Goal: Task Accomplishment & Management: Use online tool/utility

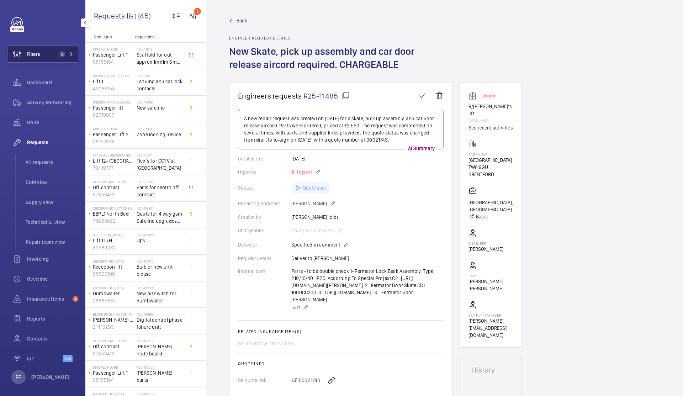
click at [59, 53] on span "2" at bounding box center [62, 54] width 6 height 6
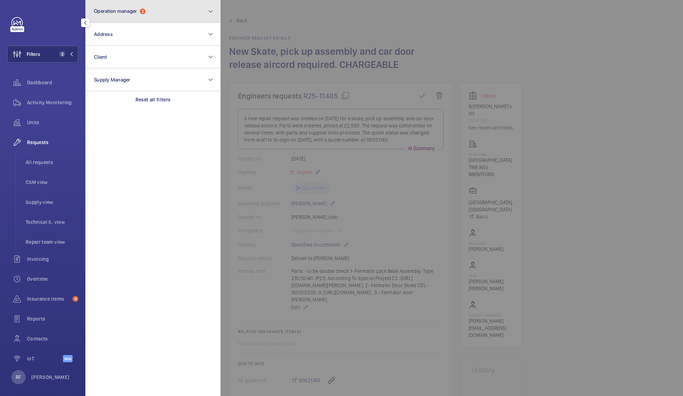
click at [168, 10] on button "Operation manager 2" at bounding box center [152, 11] width 135 height 23
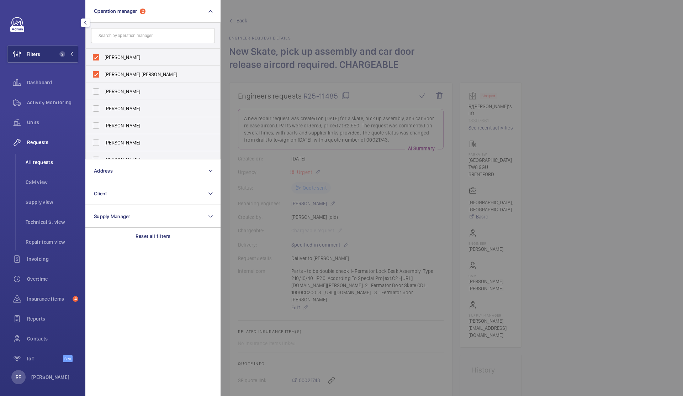
click at [53, 161] on span "All requests" at bounding box center [52, 162] width 53 height 7
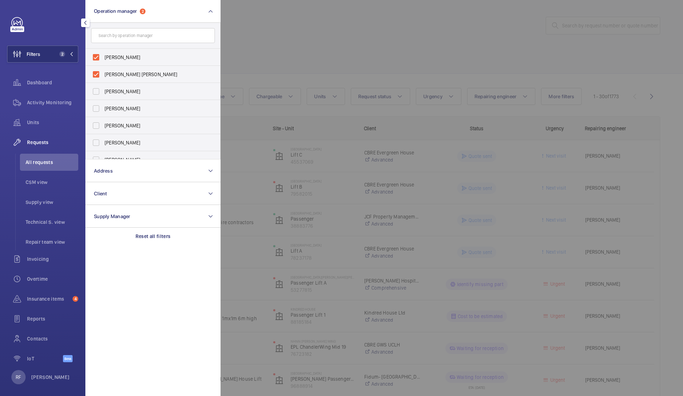
click at [370, 42] on div at bounding box center [562, 198] width 683 height 396
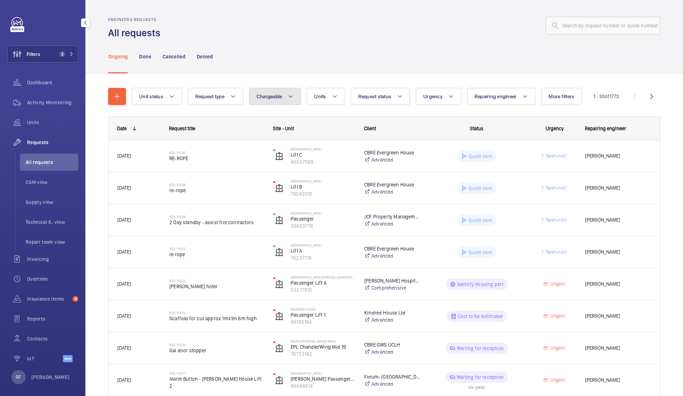
click at [293, 96] on mat-icon at bounding box center [291, 96] width 6 height 9
click at [287, 119] on mat-radio-button "Chargeable" at bounding box center [317, 118] width 128 height 14
radio input "true"
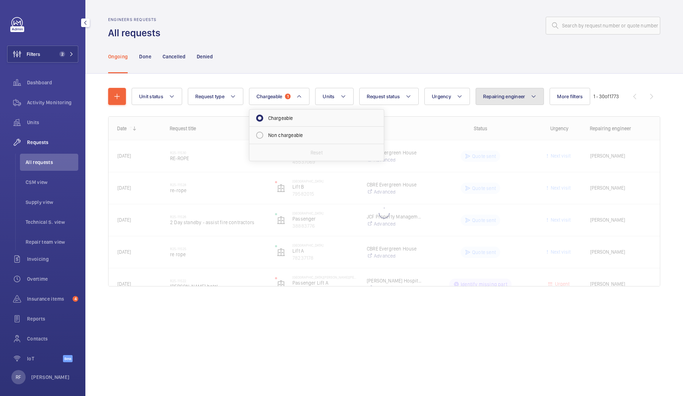
click at [508, 99] on span "Repairing engineer" at bounding box center [504, 97] width 42 height 6
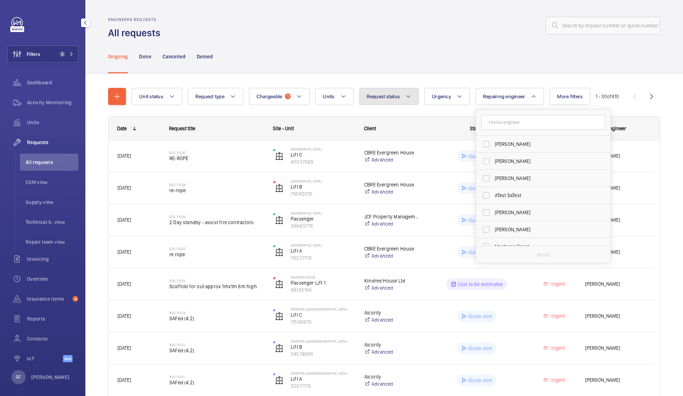
click at [394, 101] on button "Request status" at bounding box center [389, 96] width 60 height 17
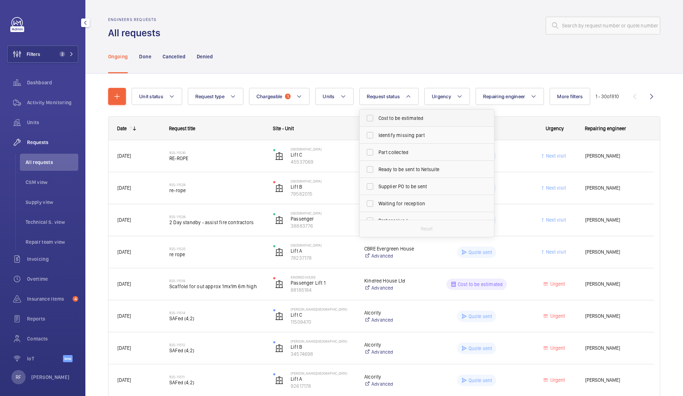
click at [397, 117] on span "Cost to be estimated" at bounding box center [427, 118] width 98 height 7
click at [377, 117] on input "Cost to be estimated" at bounding box center [370, 118] width 14 height 14
checkbox input "true"
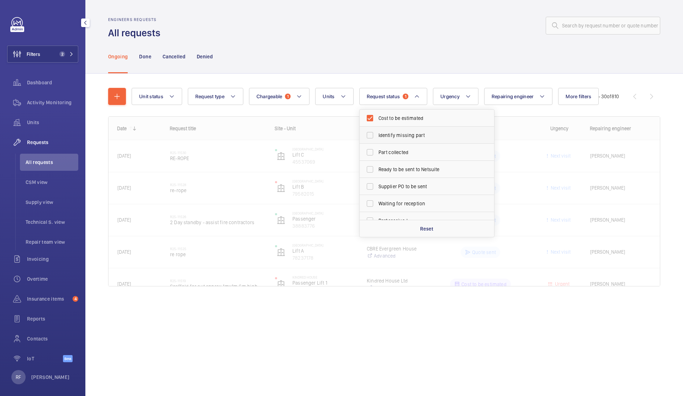
click at [398, 133] on span "Identify missing part" at bounding box center [427, 135] width 98 height 7
click at [377, 133] on input "Identify missing part" at bounding box center [370, 135] width 14 height 14
checkbox input "true"
click at [403, 69] on div "Ongoing Done Cancelled Denied" at bounding box center [384, 56] width 552 height 34
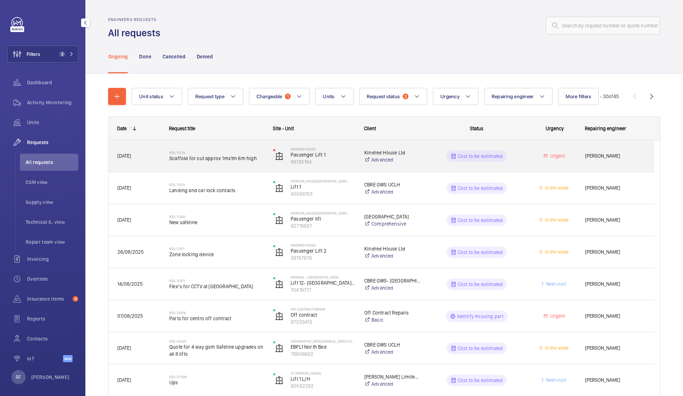
click at [258, 164] on div "R25-11519 Scaffold for out approx 1mx1m 6m high" at bounding box center [216, 156] width 95 height 21
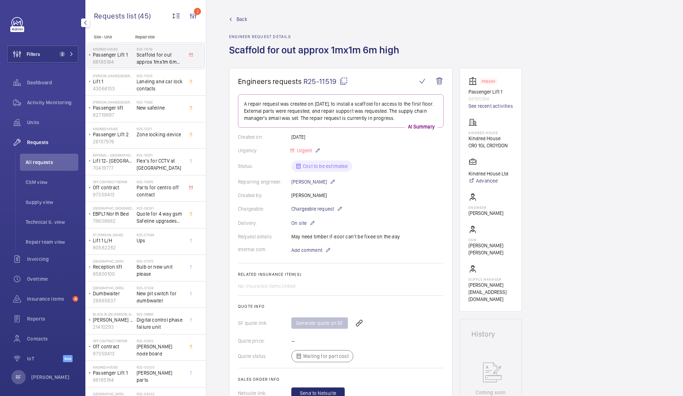
scroll to position [3, 0]
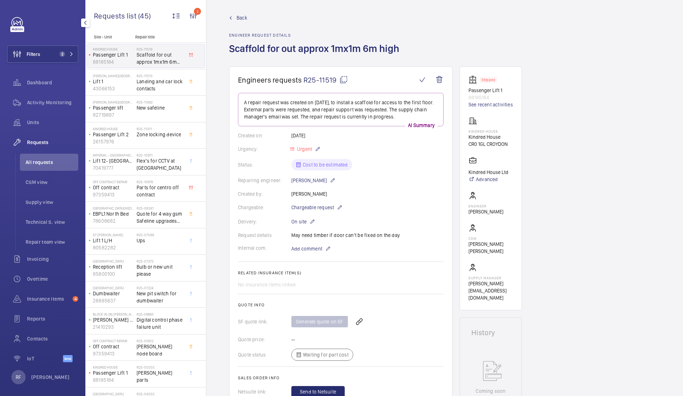
click at [344, 80] on mat-icon at bounding box center [343, 79] width 9 height 9
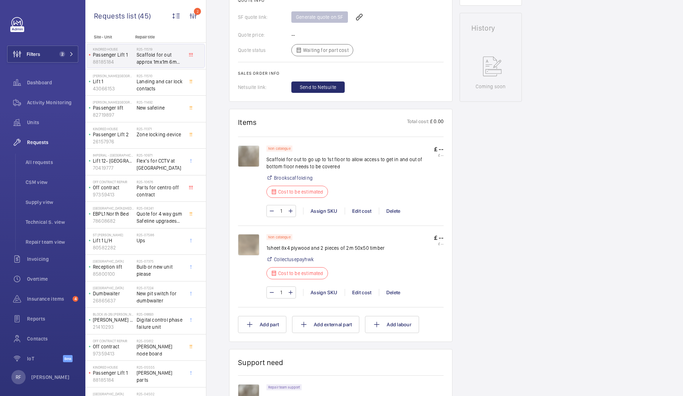
scroll to position [116, 0]
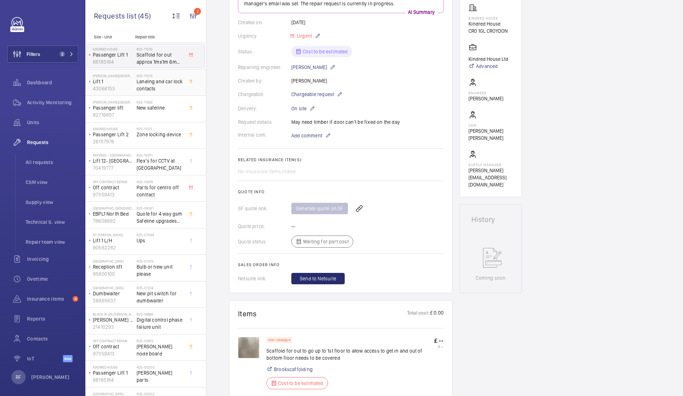
click at [164, 88] on span "Landing and car lock contacts" at bounding box center [160, 85] width 47 height 14
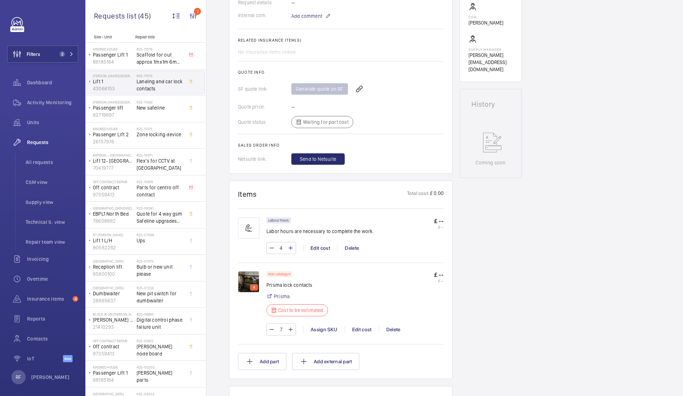
scroll to position [268, 0]
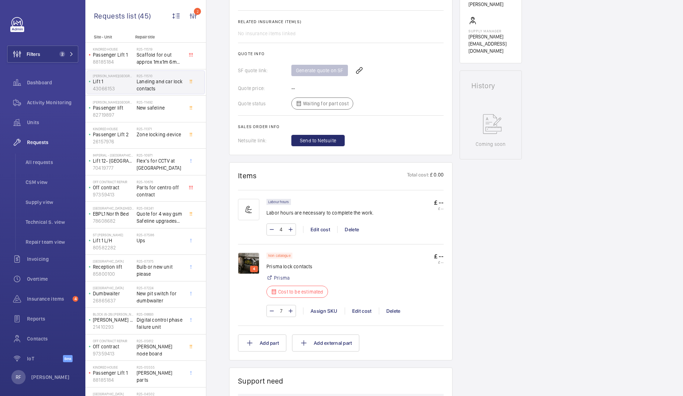
click at [248, 259] on img at bounding box center [248, 263] width 21 height 21
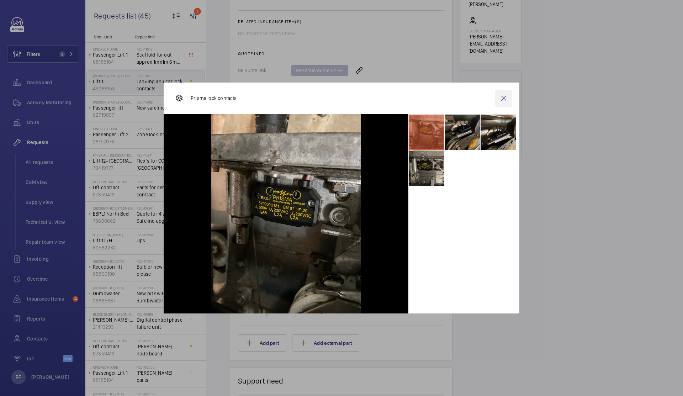
click at [507, 98] on wm-front-icon-button at bounding box center [503, 98] width 17 height 17
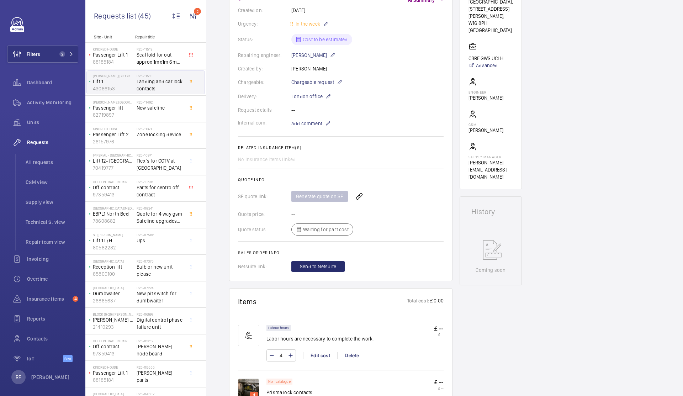
scroll to position [284, 0]
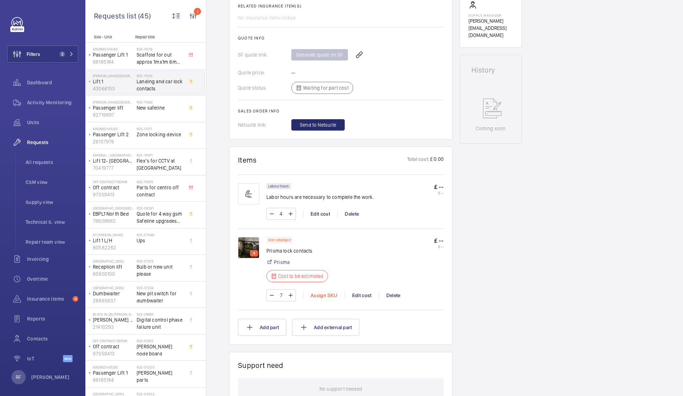
click at [318, 292] on div "Assign SKU" at bounding box center [324, 295] width 42 height 7
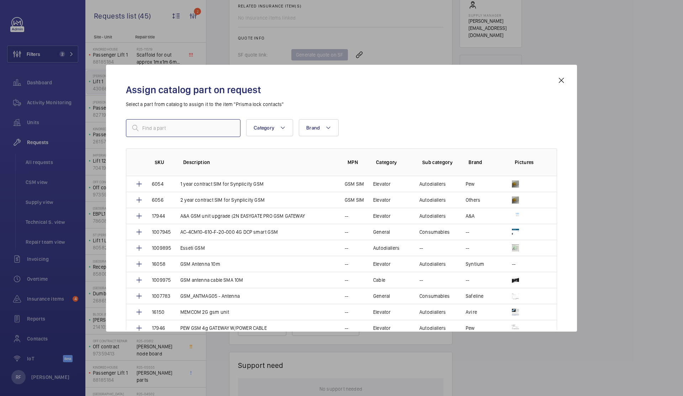
click at [173, 122] on input "text" at bounding box center [183, 128] width 115 height 18
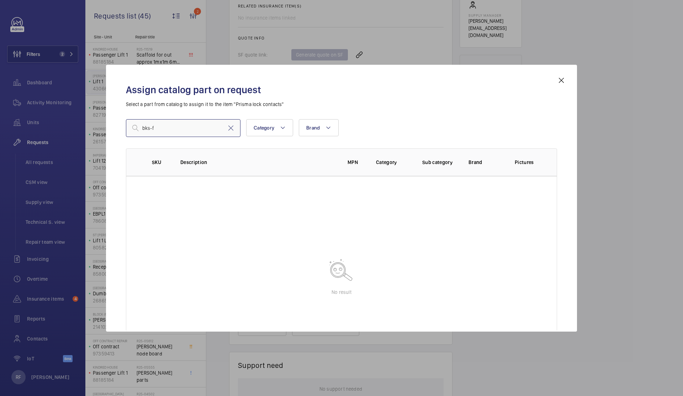
type input "bks-f"
drag, startPoint x: 562, startPoint y: 80, endPoint x: 550, endPoint y: 90, distance: 15.9
click at [563, 80] on mat-icon at bounding box center [561, 80] width 9 height 9
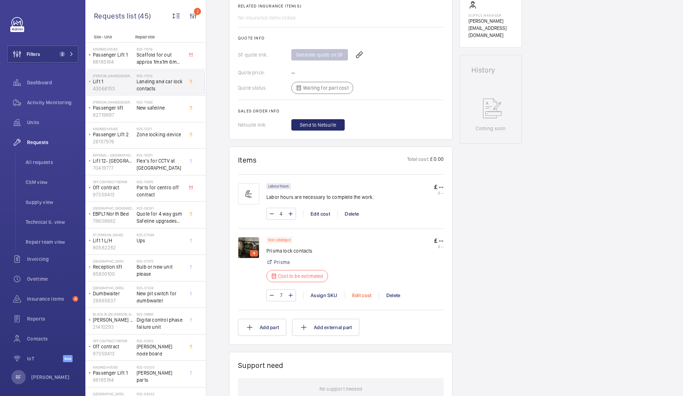
click at [363, 292] on div "Edit cost" at bounding box center [362, 295] width 34 height 7
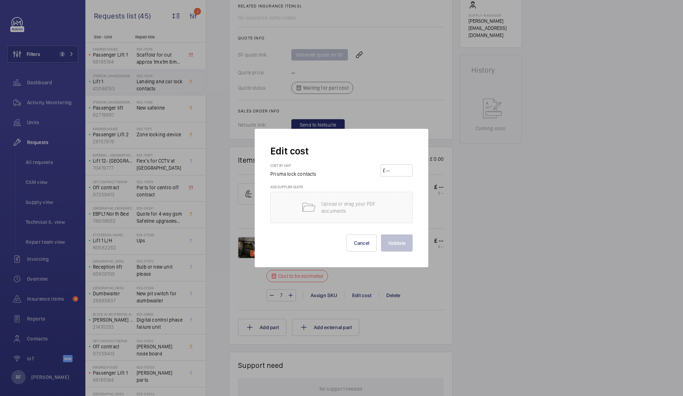
click at [402, 170] on input "number" at bounding box center [397, 170] width 25 height 11
type input "45"
click at [410, 246] on button "Validate" at bounding box center [397, 242] width 32 height 17
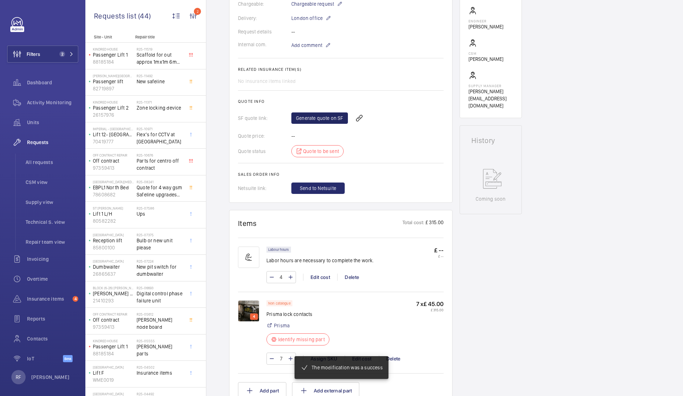
scroll to position [213, 0]
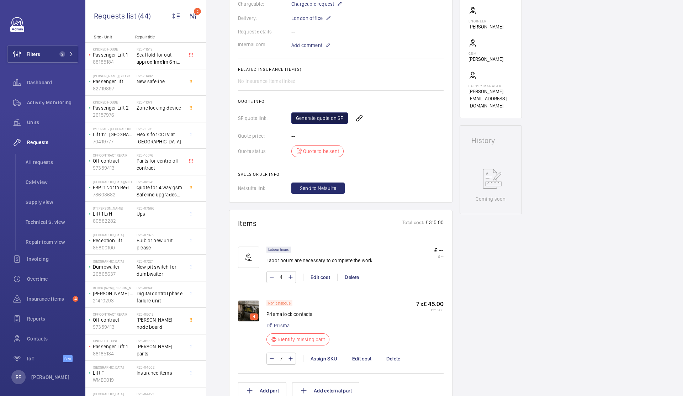
click at [312, 121] on link "Generate quote on SF" at bounding box center [319, 117] width 57 height 11
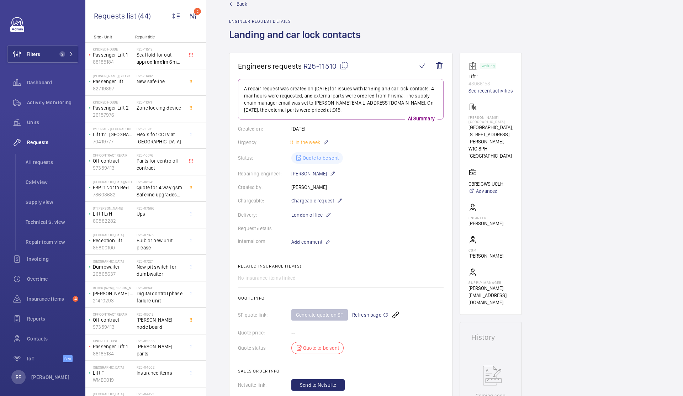
click at [342, 65] on mat-icon at bounding box center [344, 66] width 9 height 9
type textarea "R25-11510"
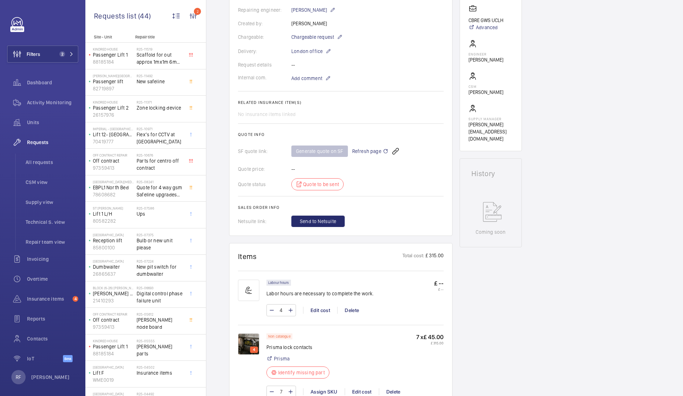
scroll to position [182, 0]
click at [385, 152] on mat-icon at bounding box center [386, 149] width 6 height 9
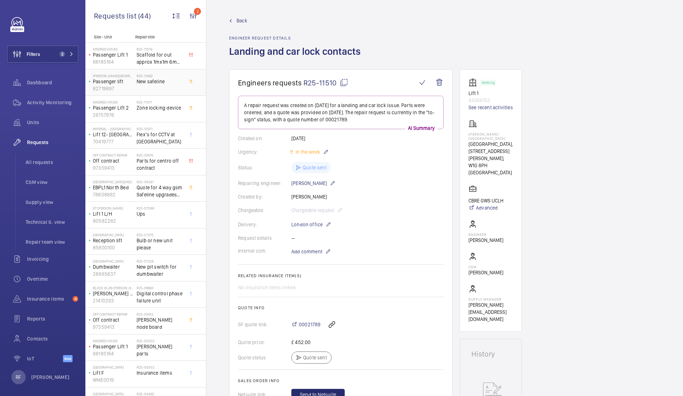
click at [139, 86] on div "R25-11492 New safeline" at bounding box center [160, 84] width 47 height 21
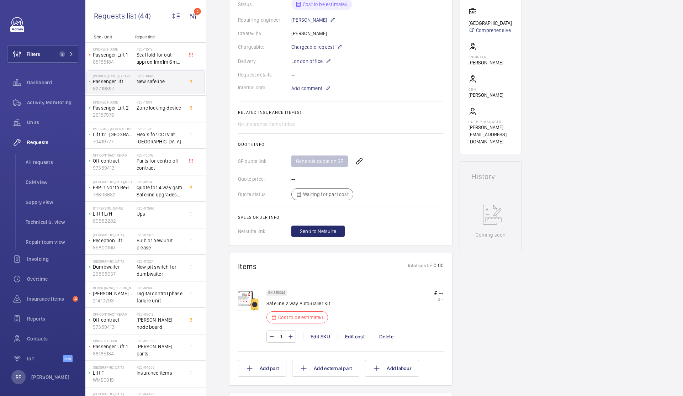
scroll to position [335, 0]
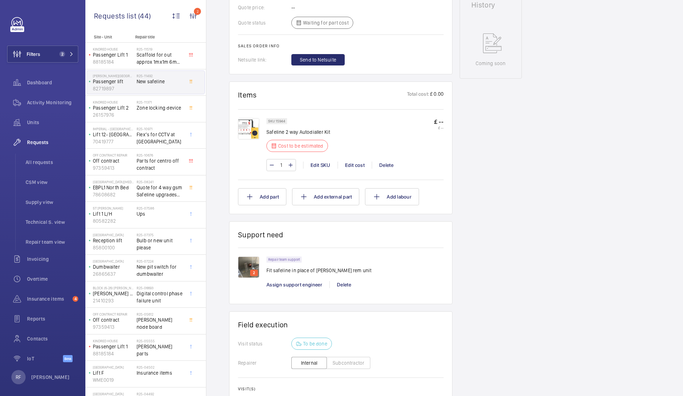
click at [252, 265] on img at bounding box center [248, 266] width 21 height 21
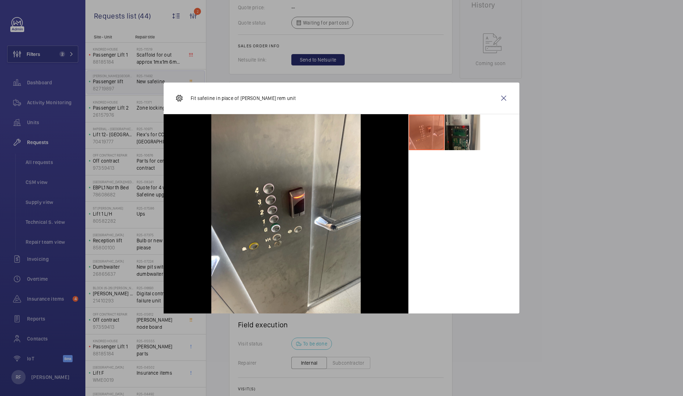
click at [463, 138] on li at bounding box center [463, 133] width 36 height 36
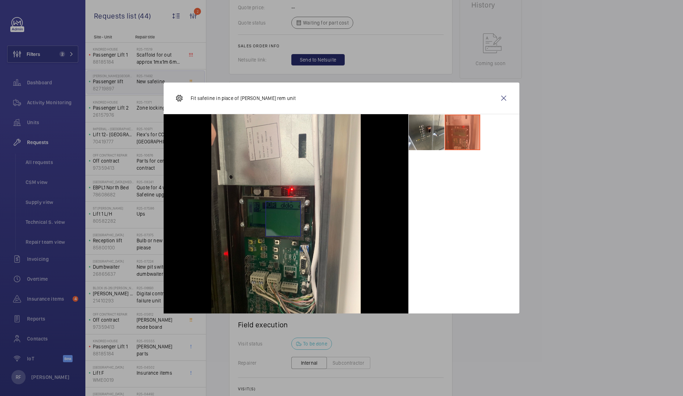
click at [283, 218] on img at bounding box center [285, 213] width 149 height 199
click at [284, 218] on img at bounding box center [285, 213] width 149 height 199
click at [502, 99] on wm-front-icon-button at bounding box center [503, 98] width 17 height 17
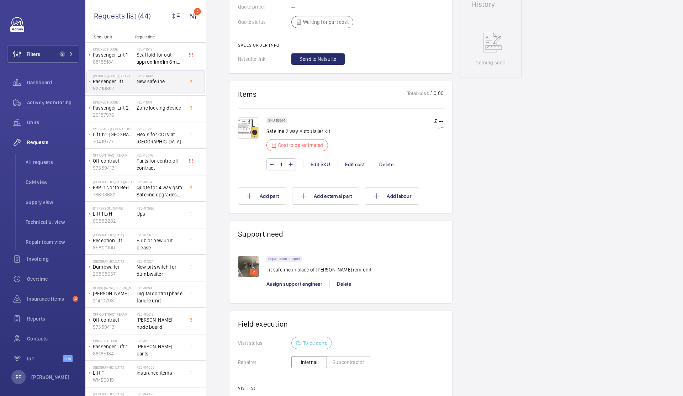
scroll to position [302, 0]
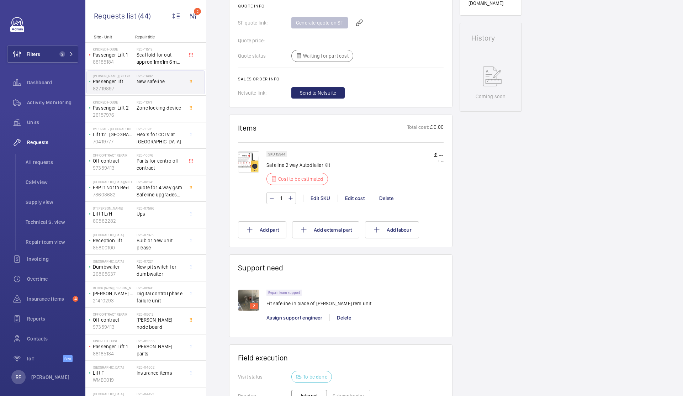
click at [254, 165] on img at bounding box center [248, 161] width 21 height 21
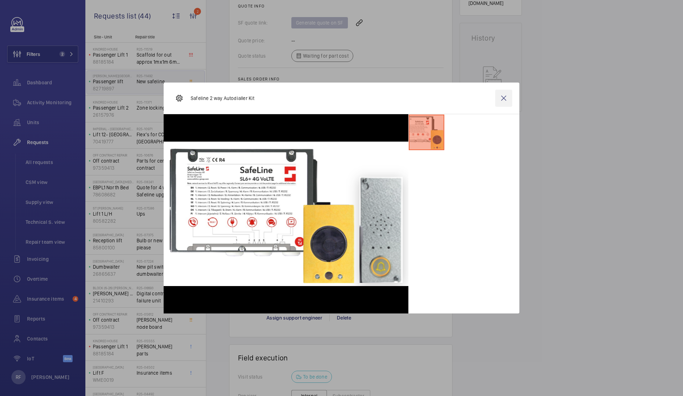
click at [503, 100] on wm-front-icon-button at bounding box center [503, 98] width 17 height 17
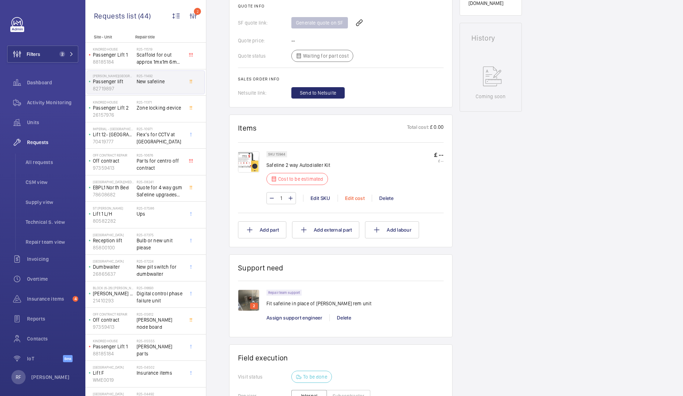
click at [358, 197] on div "Edit cost" at bounding box center [355, 198] width 34 height 7
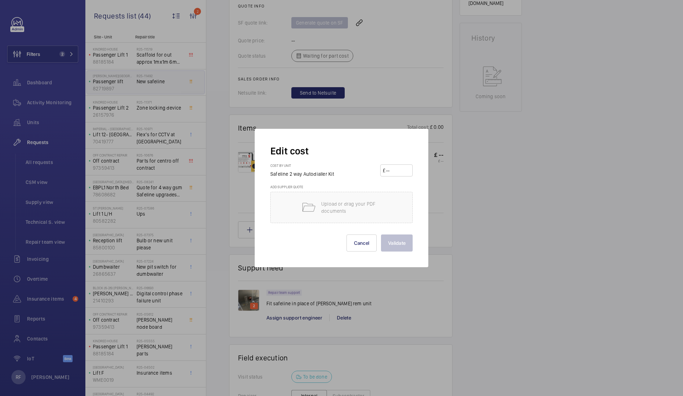
click at [390, 173] on input "number" at bounding box center [397, 170] width 25 height 11
type input "1750"
click at [398, 244] on button "Validate" at bounding box center [397, 242] width 32 height 17
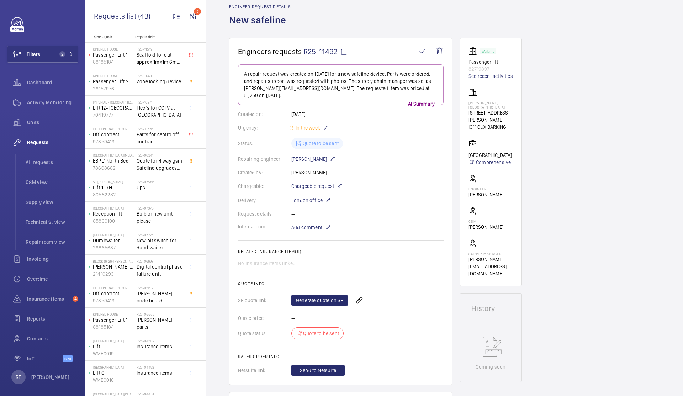
scroll to position [128, 0]
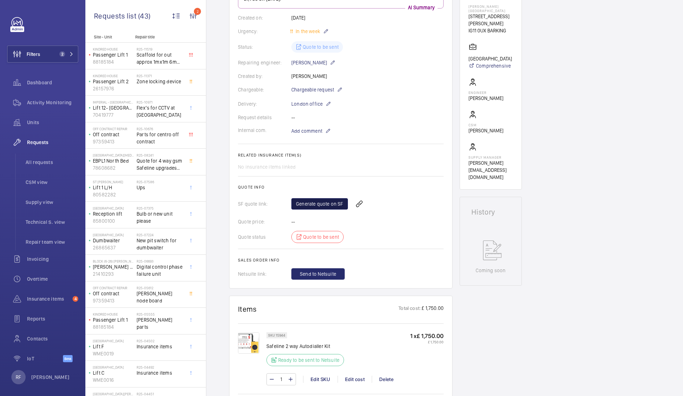
click at [336, 200] on link "Generate quote on SF" at bounding box center [319, 203] width 57 height 11
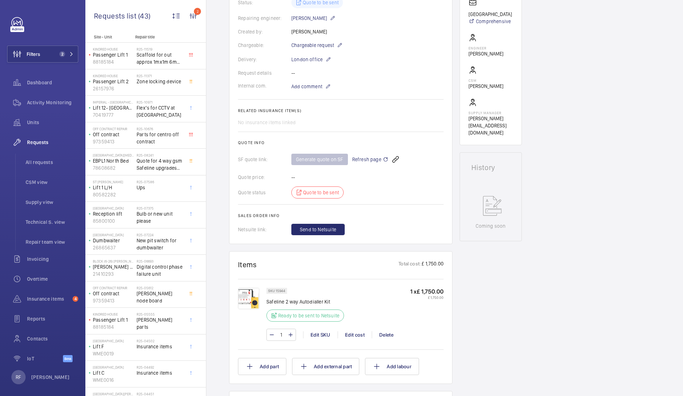
scroll to position [78, 0]
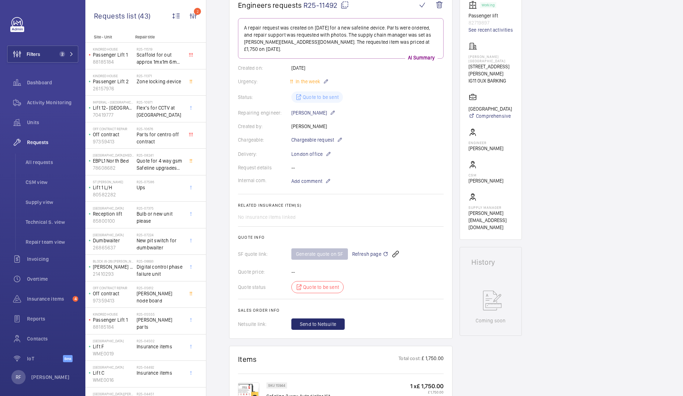
click at [345, 9] on mat-icon at bounding box center [344, 5] width 9 height 9
type textarea "R25-11492"
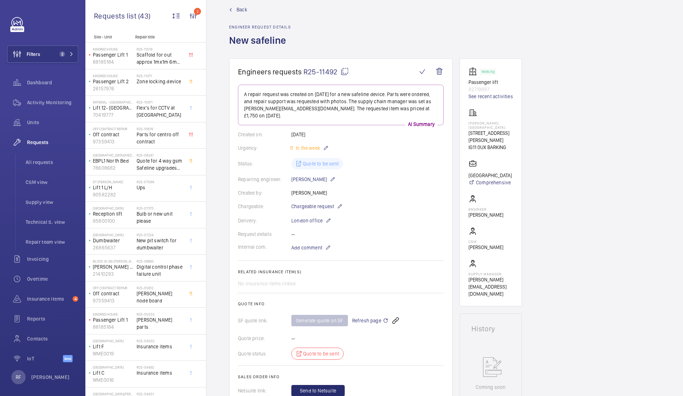
scroll to position [0, 0]
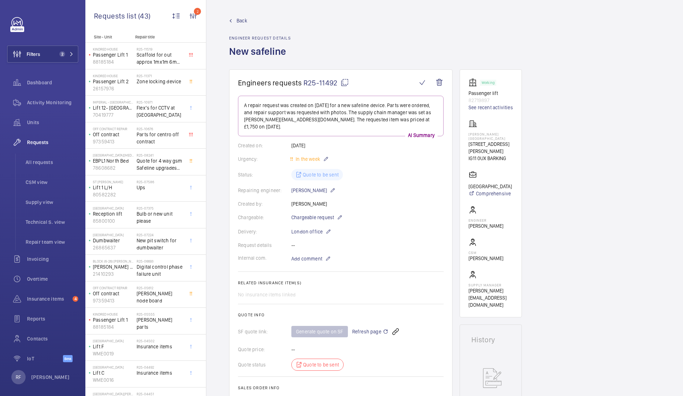
click at [383, 327] on mat-icon at bounding box center [386, 331] width 6 height 9
click at [151, 85] on div "R25-11371 Zone locking device" at bounding box center [160, 84] width 47 height 21
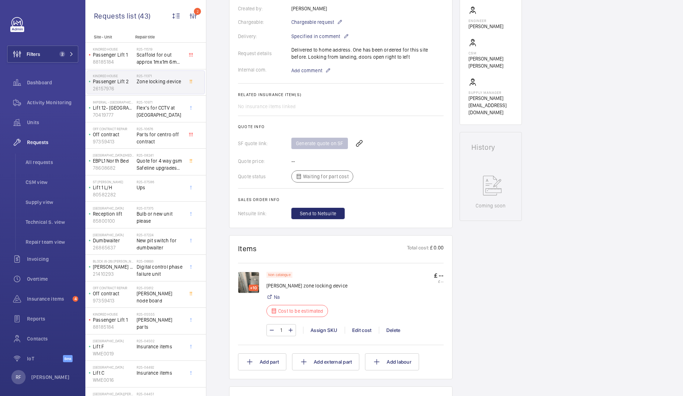
scroll to position [270, 0]
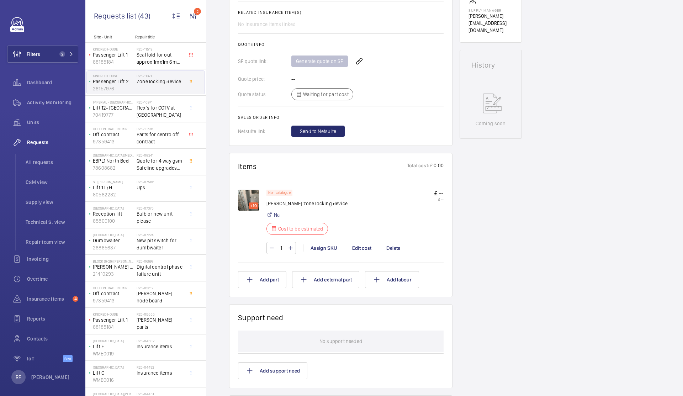
click at [253, 205] on div "+10" at bounding box center [254, 205] width 10 height 6
click at [249, 199] on img at bounding box center [248, 200] width 21 height 21
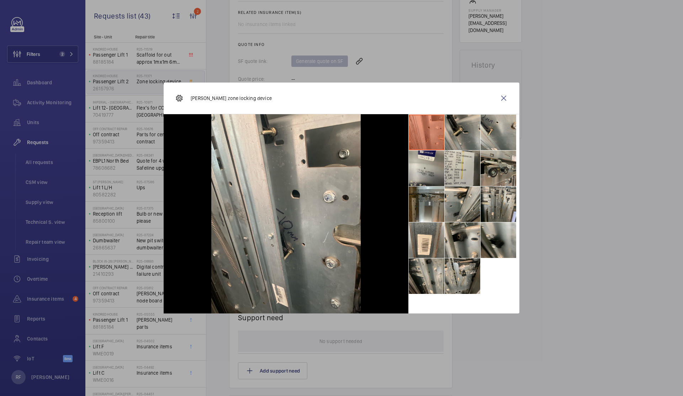
click at [475, 122] on li at bounding box center [463, 133] width 36 height 36
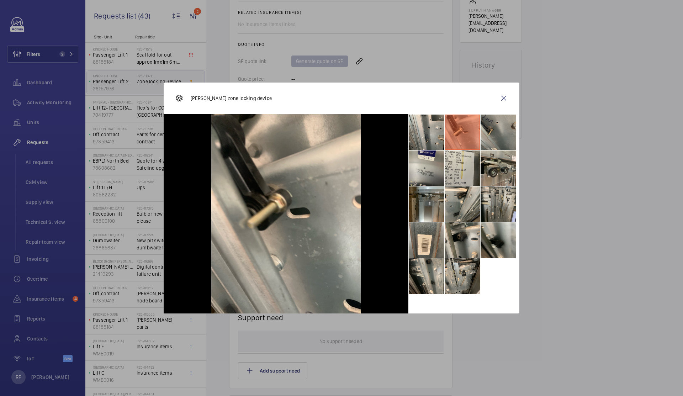
click at [501, 136] on li at bounding box center [499, 133] width 36 height 36
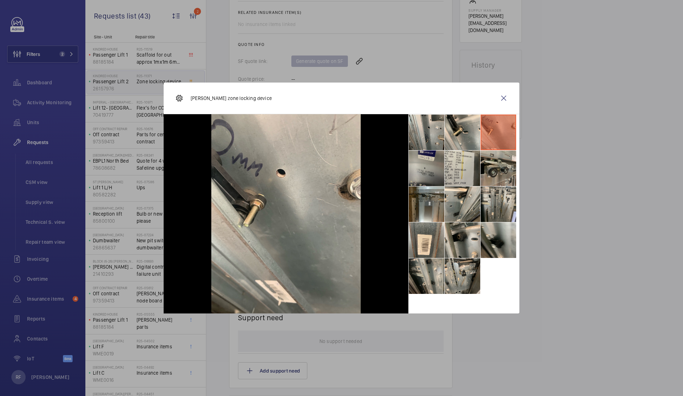
click at [433, 168] on li at bounding box center [427, 168] width 36 height 36
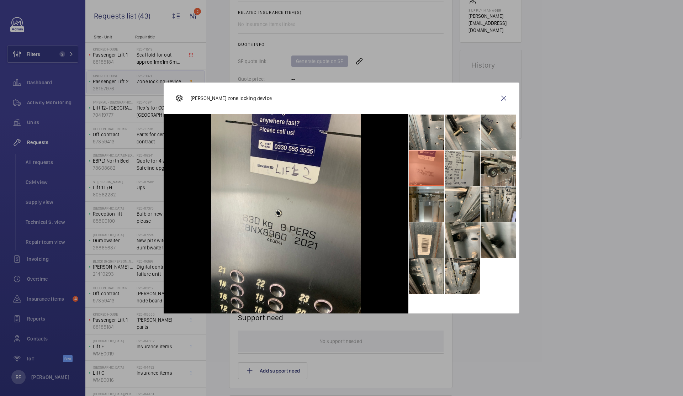
click at [450, 166] on li at bounding box center [463, 168] width 36 height 36
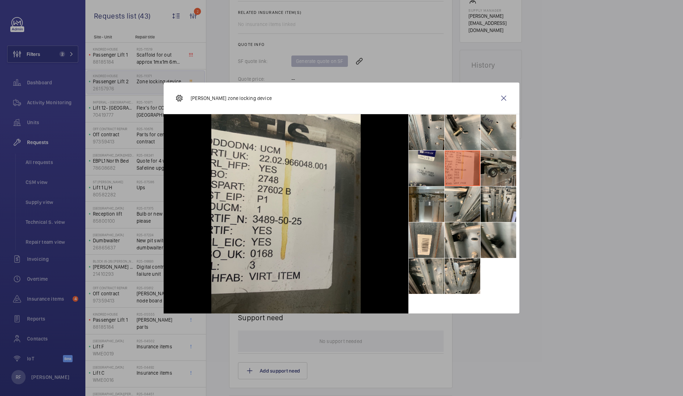
click at [490, 168] on li at bounding box center [499, 168] width 36 height 36
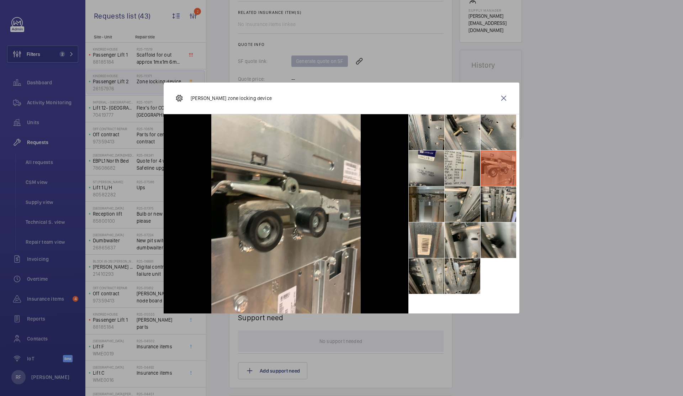
click at [438, 199] on li at bounding box center [427, 204] width 36 height 36
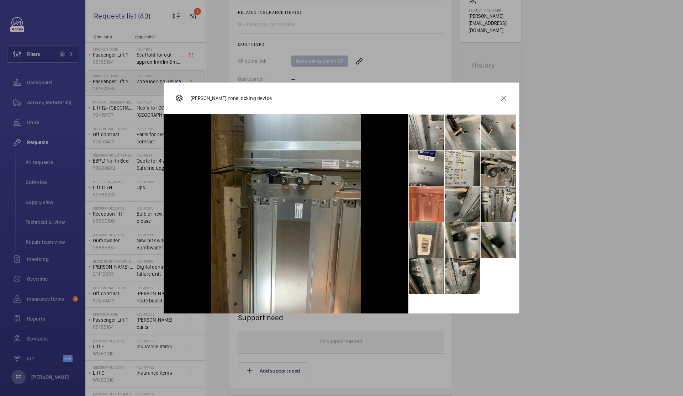
click at [456, 199] on li at bounding box center [463, 204] width 36 height 36
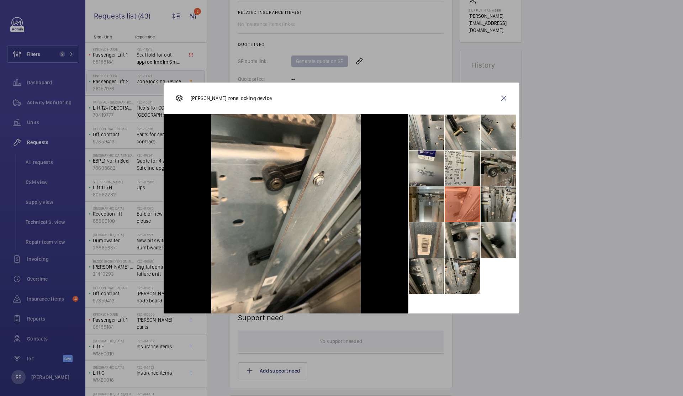
click at [493, 178] on li at bounding box center [499, 168] width 36 height 36
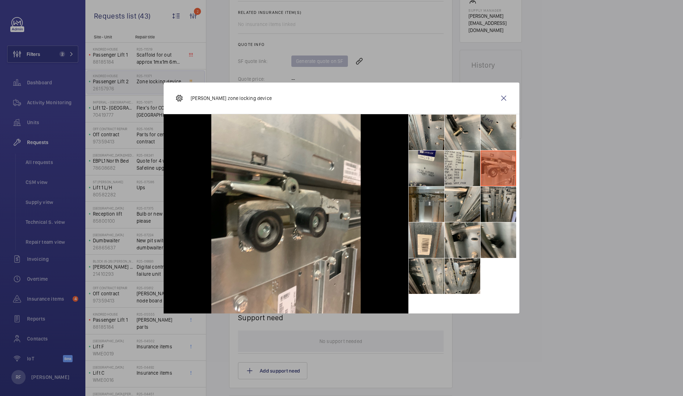
click at [492, 199] on li at bounding box center [499, 204] width 36 height 36
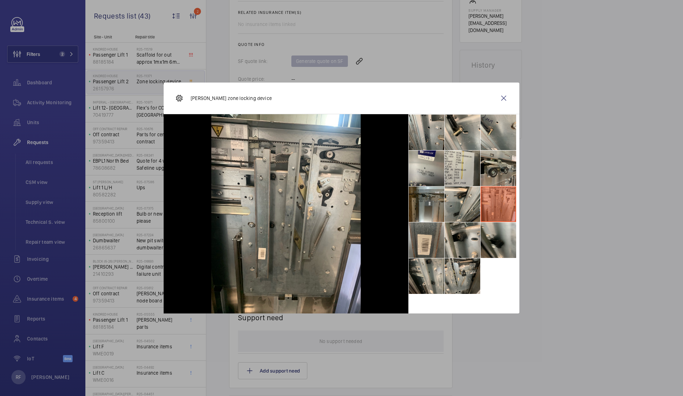
click at [438, 248] on li at bounding box center [427, 240] width 36 height 36
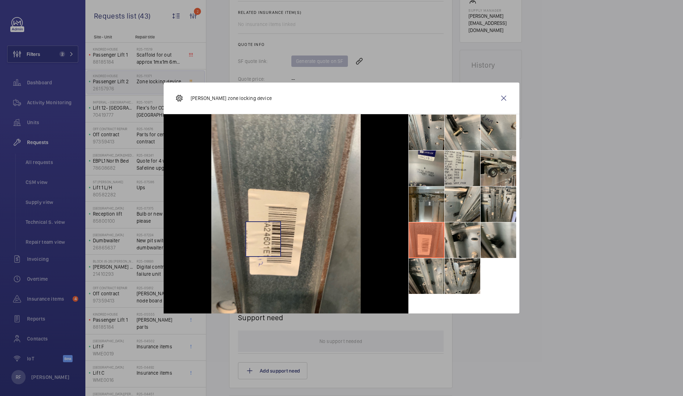
click at [263, 239] on img at bounding box center [285, 213] width 149 height 199
click at [505, 97] on wm-front-icon-button at bounding box center [503, 98] width 17 height 17
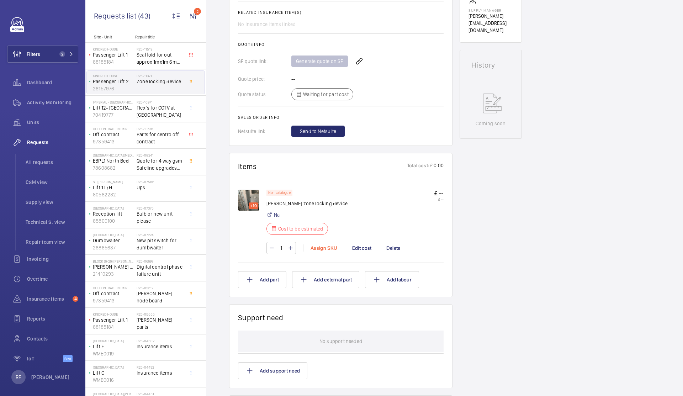
click at [327, 250] on div "Assign SKU" at bounding box center [324, 247] width 42 height 7
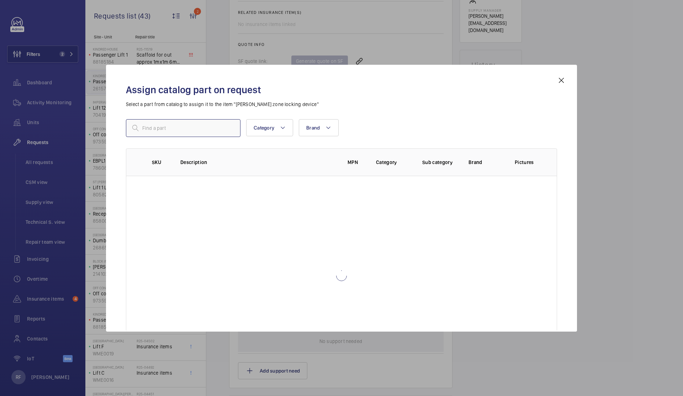
click at [175, 132] on input "text" at bounding box center [183, 128] width 115 height 18
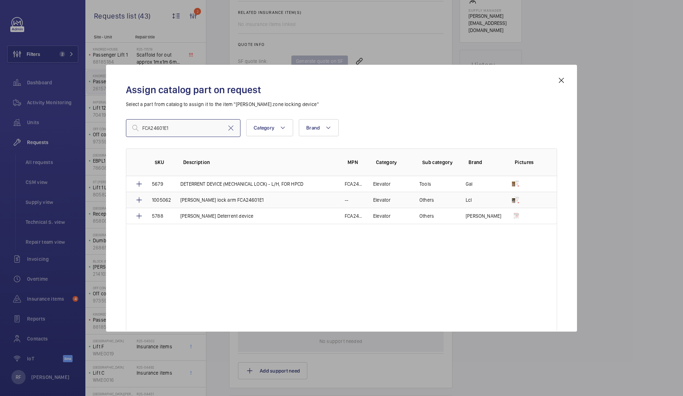
type input "FCA24601E1"
click at [201, 199] on p "Otis cardoor lock arm FCA24601E1" at bounding box center [221, 199] width 83 height 7
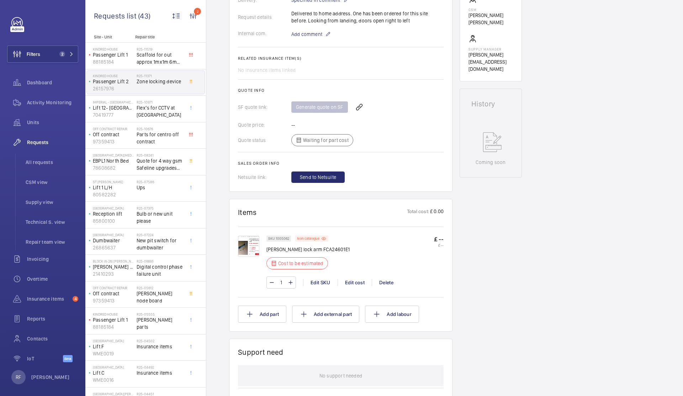
scroll to position [234, 0]
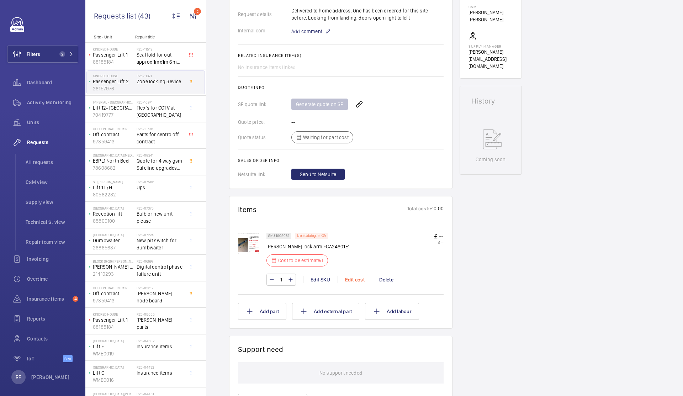
click at [352, 281] on div "Edit cost" at bounding box center [355, 279] width 34 height 7
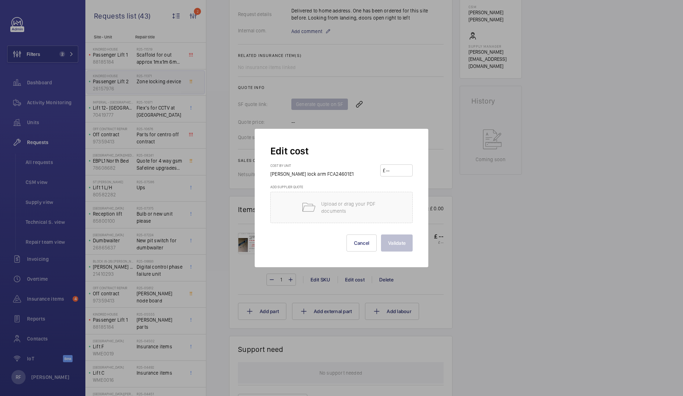
click at [394, 169] on input "number" at bounding box center [397, 170] width 25 height 11
type input "128.8"
click at [409, 241] on button "Validate" at bounding box center [397, 242] width 32 height 17
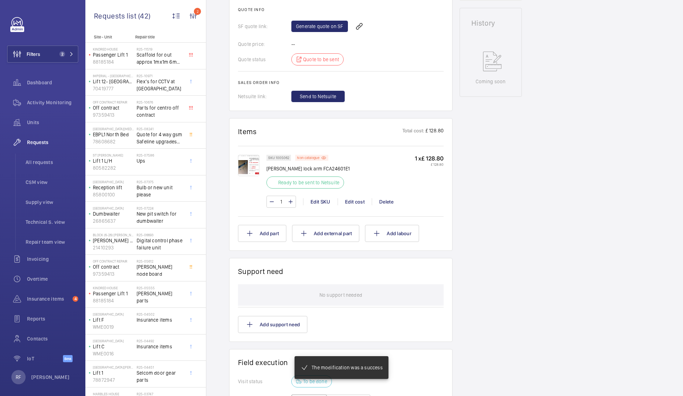
scroll to position [356, 0]
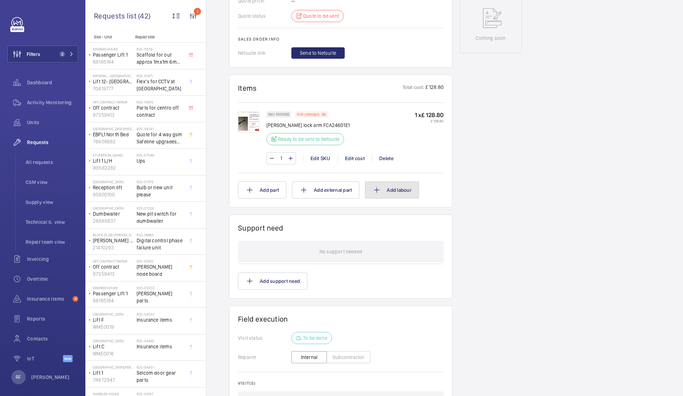
click at [387, 192] on button "Add labour" at bounding box center [392, 189] width 54 height 17
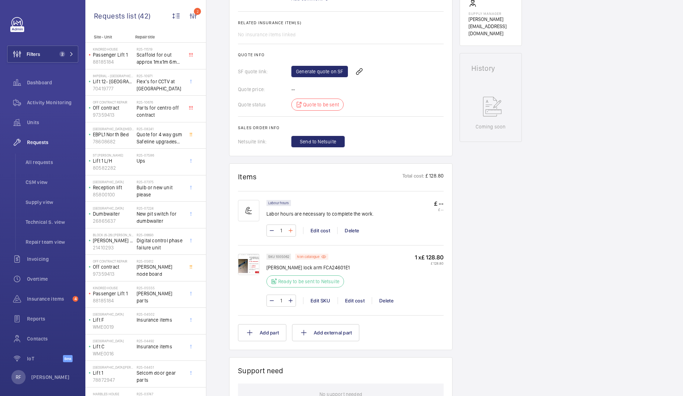
scroll to position [269, 0]
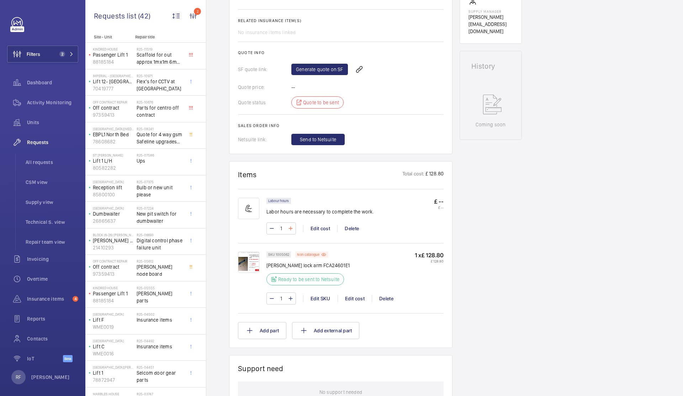
click at [290, 230] on mat-icon at bounding box center [291, 228] width 6 height 9
type input "2"
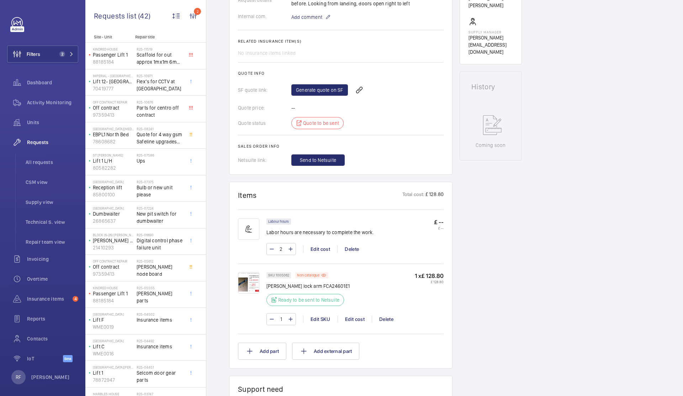
scroll to position [243, 0]
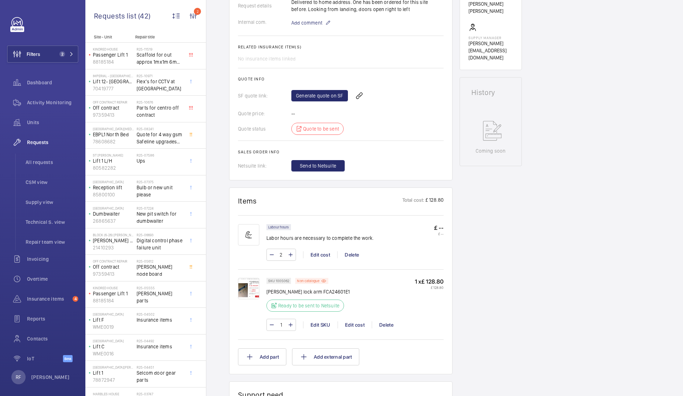
click at [249, 288] on img at bounding box center [248, 288] width 21 height 21
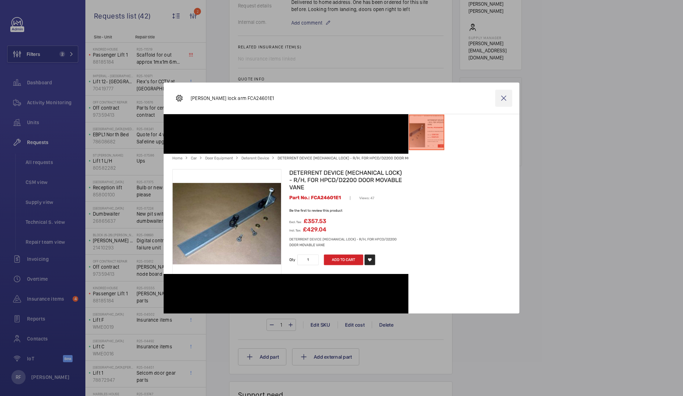
click at [508, 98] on wm-front-icon-button at bounding box center [503, 98] width 17 height 17
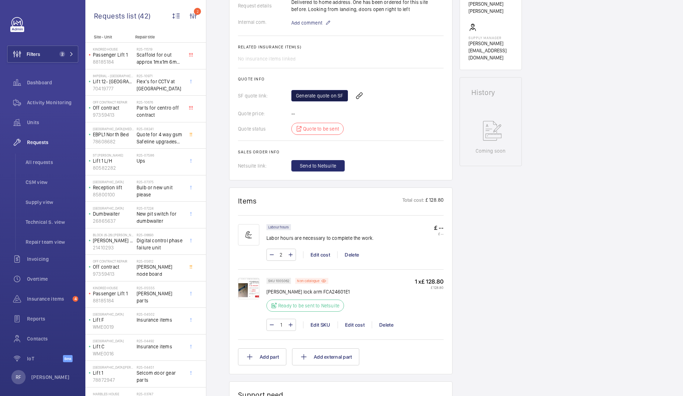
click at [326, 101] on link "Generate quote on SF" at bounding box center [319, 95] width 57 height 11
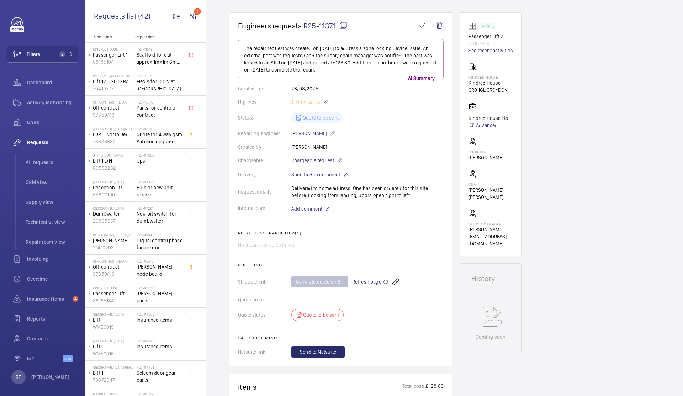
click at [344, 25] on mat-icon at bounding box center [343, 25] width 9 height 9
type textarea "R25-11371"
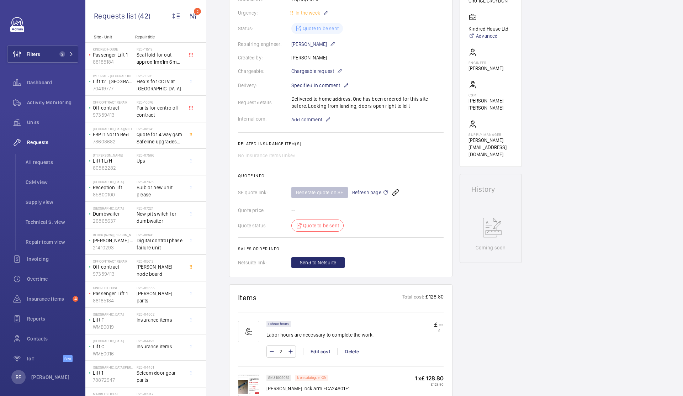
scroll to position [0, 0]
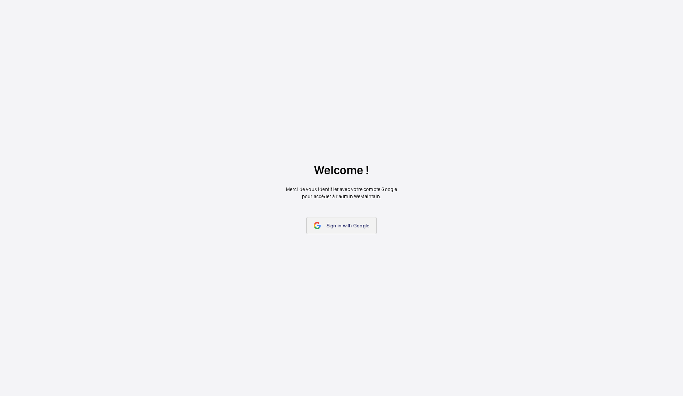
click at [338, 226] on span "Sign in with Google" at bounding box center [348, 226] width 43 height 6
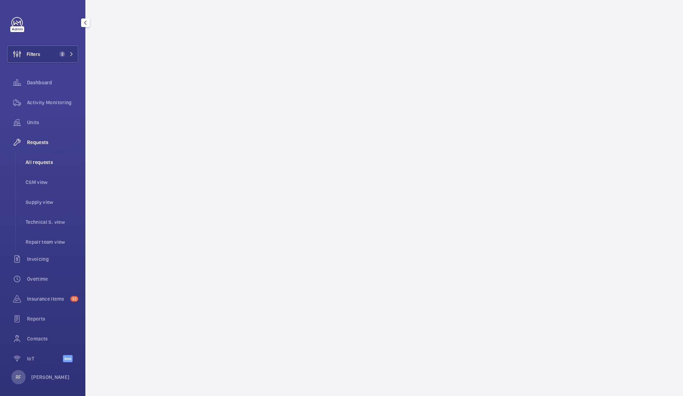
click at [40, 163] on span "All requests" at bounding box center [52, 162] width 53 height 7
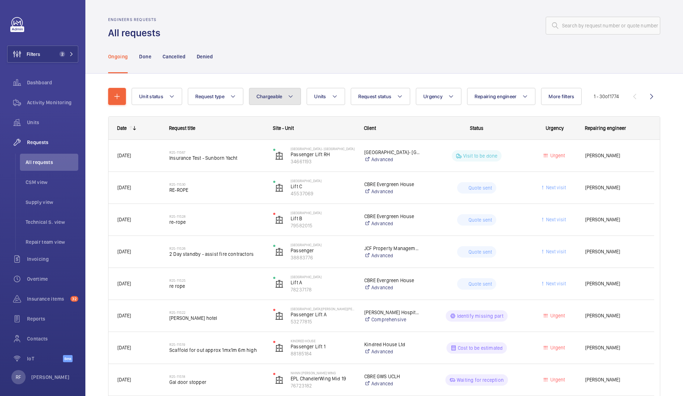
click at [272, 98] on span "Chargeable" at bounding box center [269, 97] width 26 height 6
click at [282, 121] on mat-radio-button "Chargeable" at bounding box center [317, 118] width 128 height 14
radio input "true"
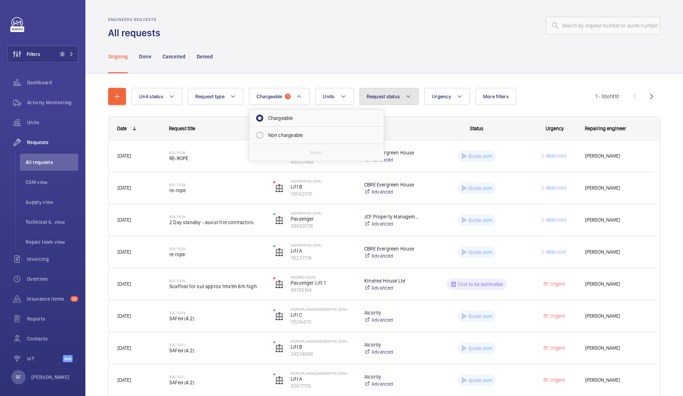
click at [381, 98] on span "Request status" at bounding box center [383, 97] width 33 height 6
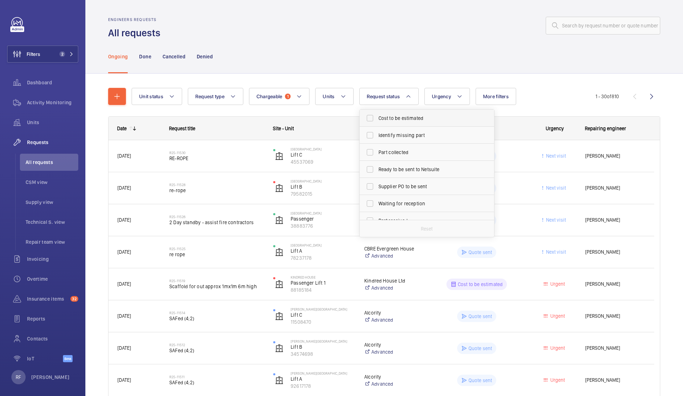
click at [392, 117] on span "Cost to be estimated" at bounding box center [427, 118] width 98 height 7
click at [377, 117] on input "Cost to be estimated" at bounding box center [370, 118] width 14 height 14
checkbox input "true"
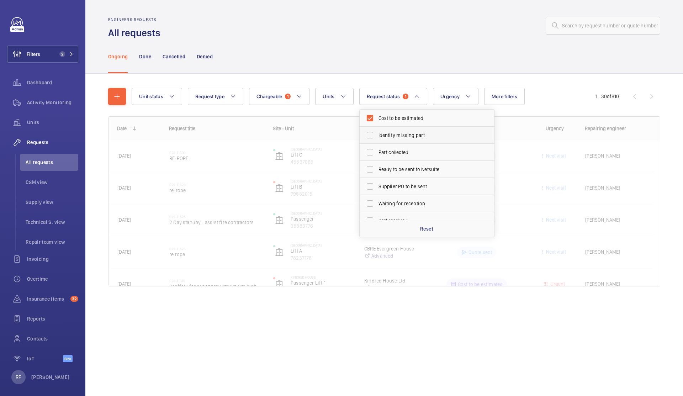
click at [392, 138] on span "Identify missing part" at bounding box center [427, 135] width 98 height 7
click at [377, 138] on input "Identify missing part" at bounding box center [370, 135] width 14 height 14
checkbox input "true"
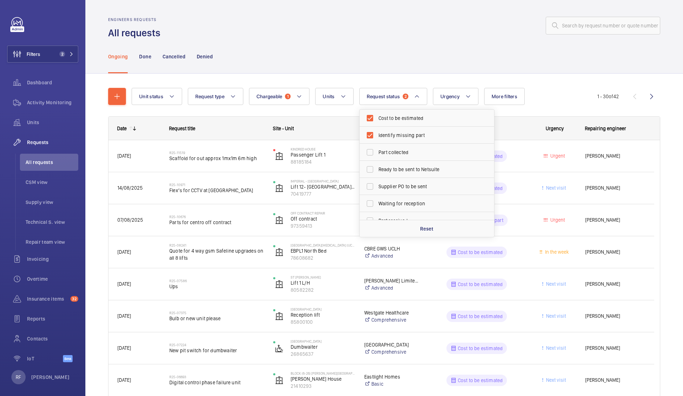
click at [399, 42] on div "Ongoing Done Cancelled Denied" at bounding box center [384, 56] width 552 height 34
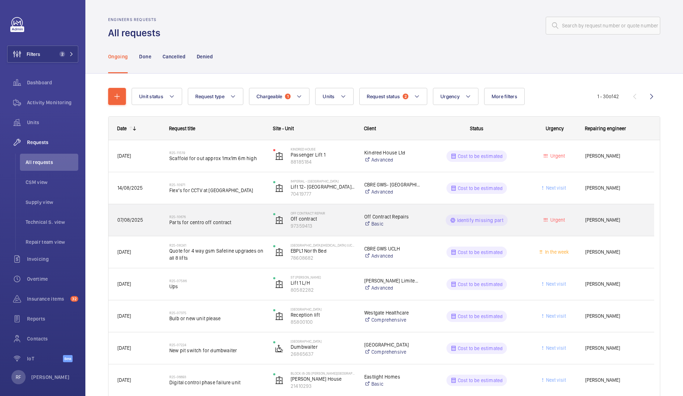
click at [229, 230] on div "R25-10676 Parts for centro off contract" at bounding box center [216, 220] width 95 height 21
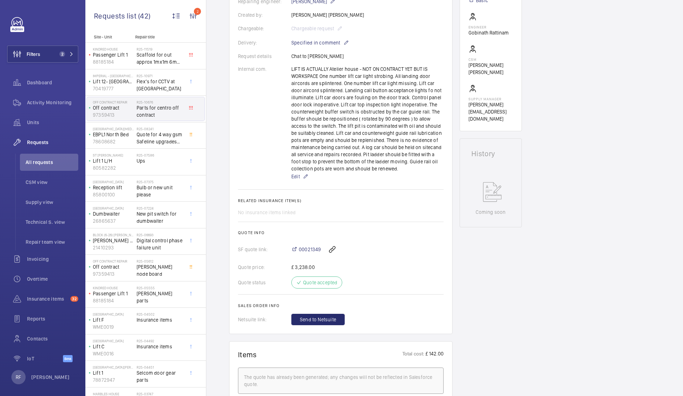
scroll to position [196, 0]
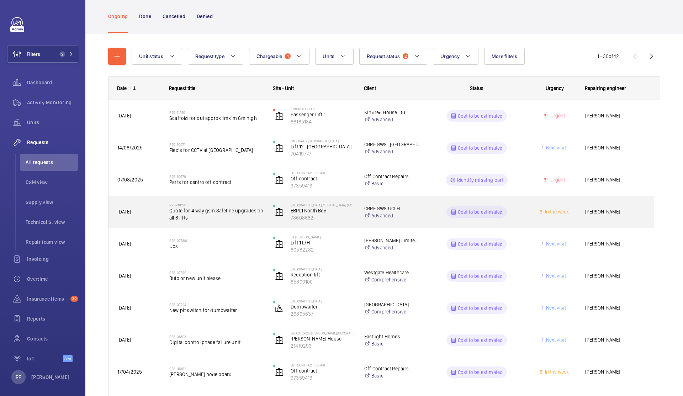
scroll to position [42, 0]
click at [257, 220] on div "R25-08241 Quote for 4 way gsm Safeline upgrades on all 8 lifts" at bounding box center [216, 210] width 95 height 21
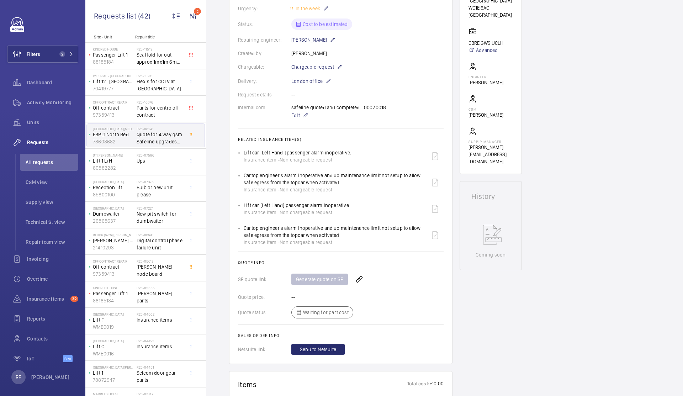
scroll to position [163, 0]
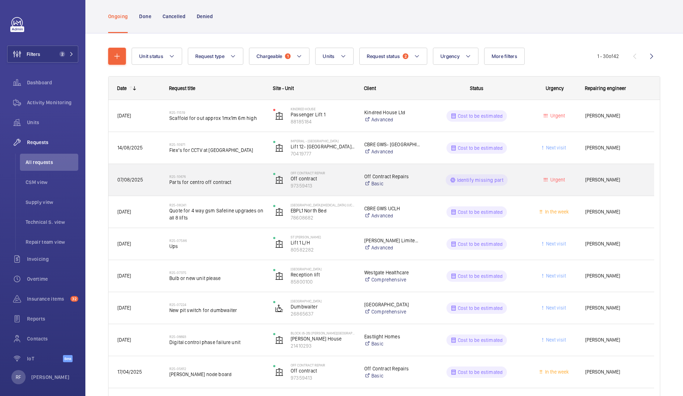
scroll to position [57, 0]
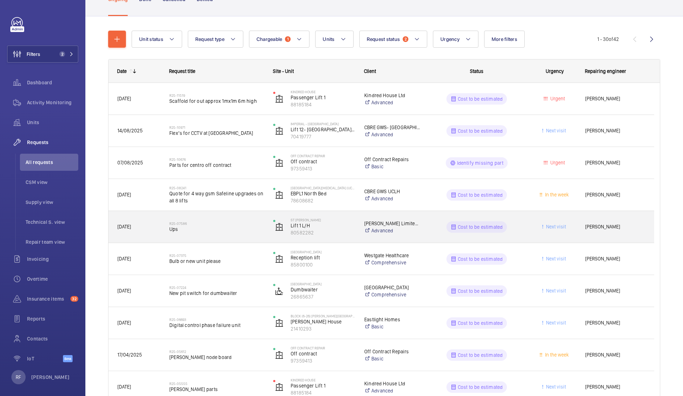
click at [255, 228] on span "Ups" at bounding box center [216, 229] width 95 height 7
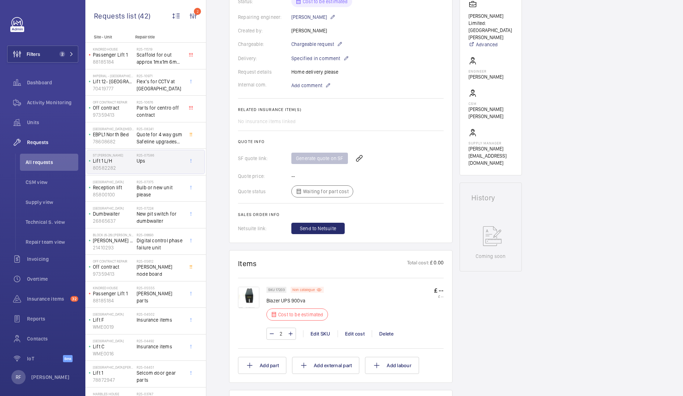
scroll to position [192, 0]
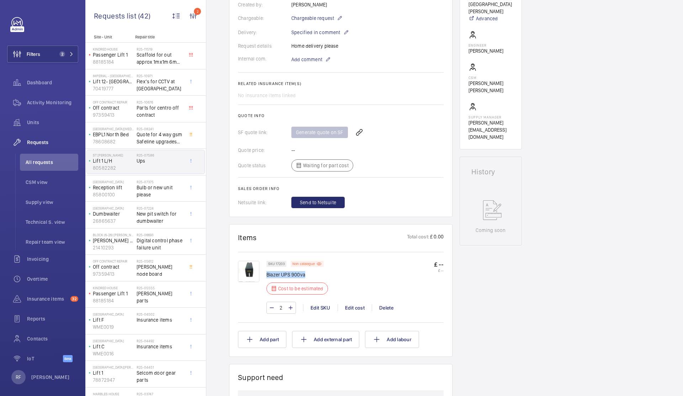
drag, startPoint x: 306, startPoint y: 276, endPoint x: 267, endPoint y: 277, distance: 39.2
click at [267, 277] on p "Blazer UPS 900va" at bounding box center [299, 274] width 66 height 7
copy p "Blazer UPS 900va"
click at [355, 309] on div "Edit cost" at bounding box center [355, 307] width 34 height 7
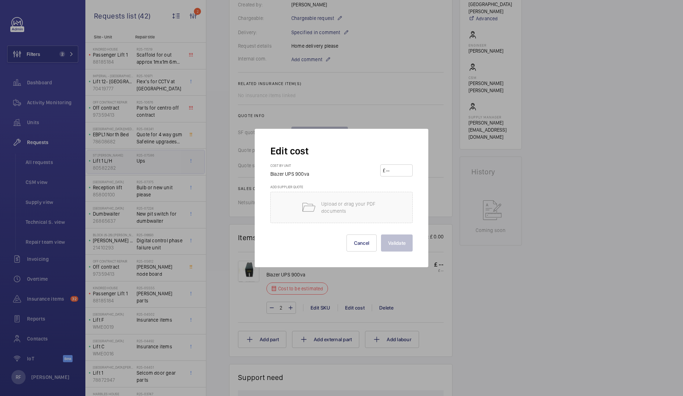
click at [392, 172] on input "number" at bounding box center [397, 170] width 25 height 11
type input "350"
click at [404, 238] on button "Validate" at bounding box center [397, 242] width 32 height 17
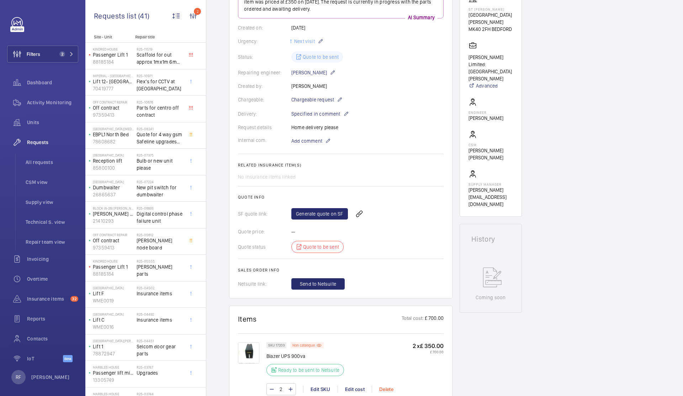
scroll to position [99, 0]
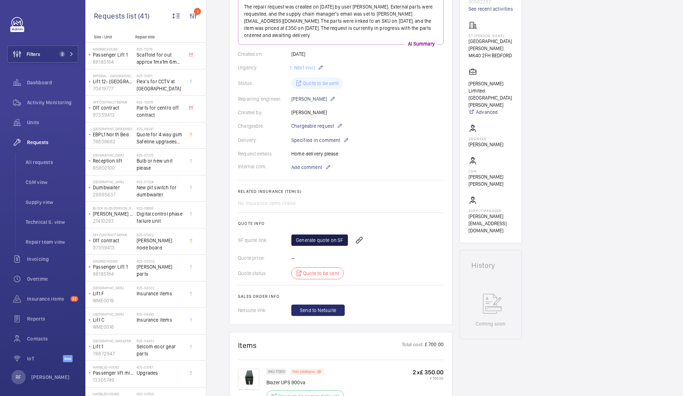
click at [331, 235] on link "Generate quote on SF" at bounding box center [319, 239] width 57 height 11
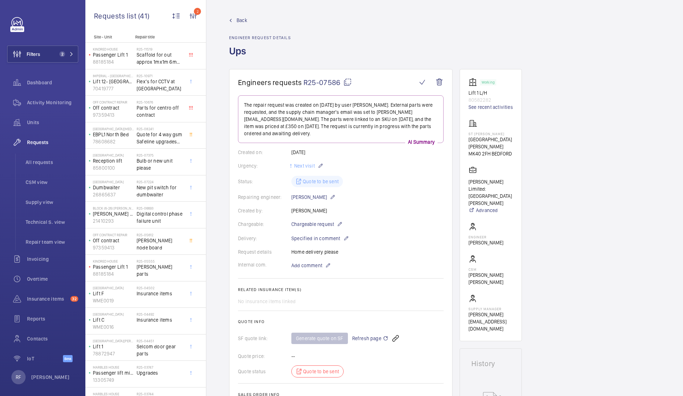
scroll to position [0, 0]
click at [348, 84] on mat-icon at bounding box center [347, 82] width 9 height 9
click at [349, 80] on mat-icon at bounding box center [347, 82] width 9 height 9
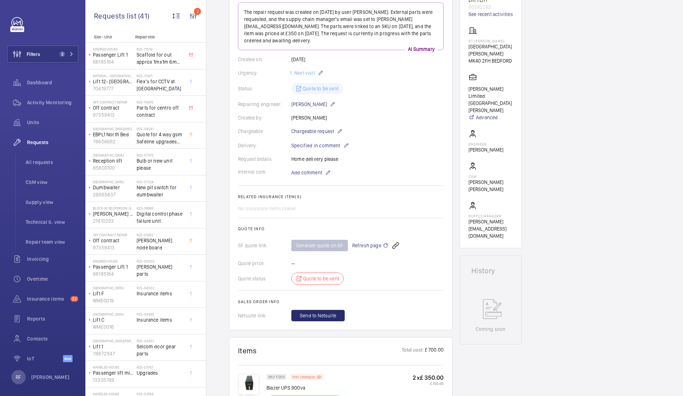
scroll to position [95, 0]
click at [368, 242] on span "Refresh page" at bounding box center [370, 243] width 36 height 9
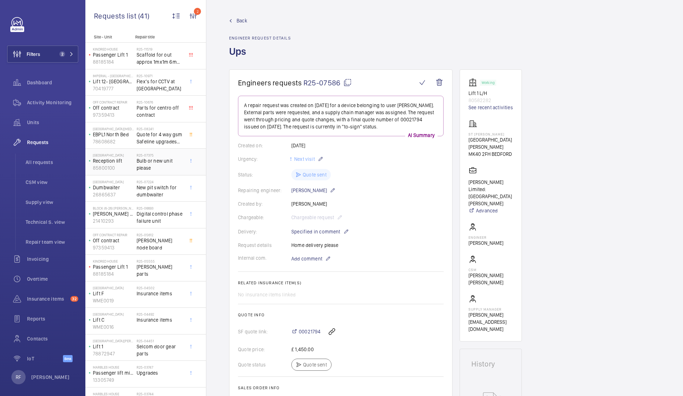
click at [158, 169] on span "Bulb or new unit please" at bounding box center [160, 164] width 47 height 14
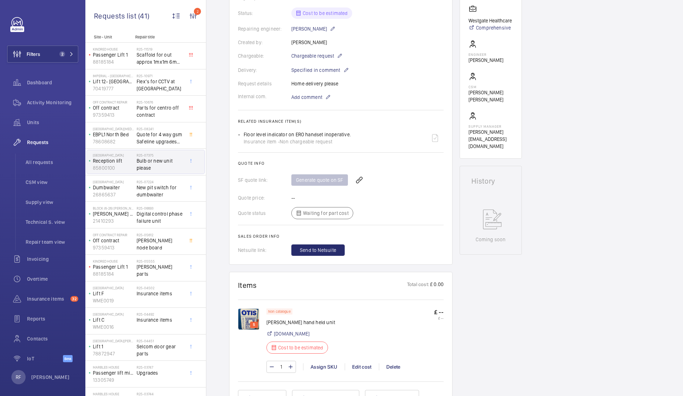
scroll to position [162, 0]
click at [245, 321] on img at bounding box center [248, 318] width 21 height 21
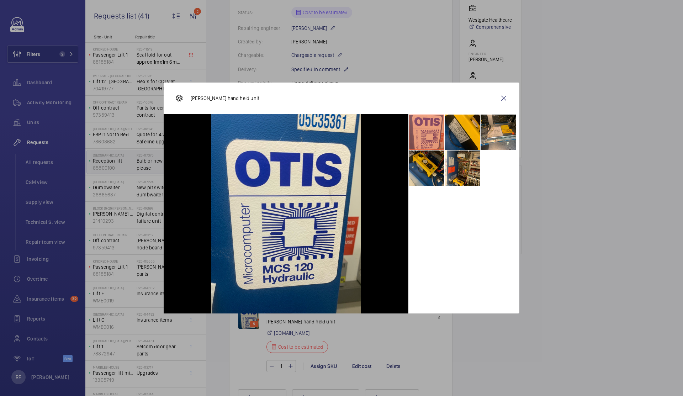
click at [434, 170] on li at bounding box center [427, 168] width 36 height 36
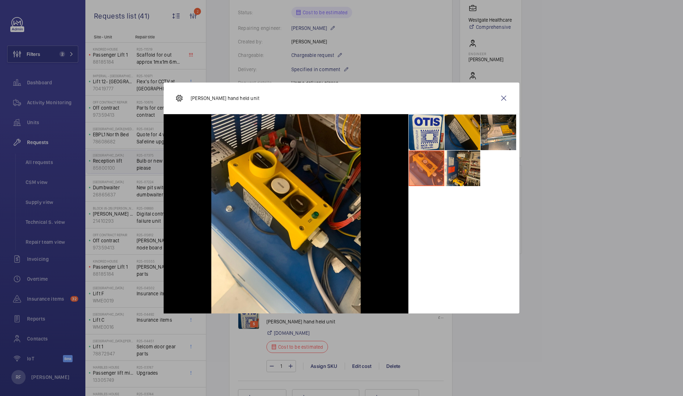
click at [455, 142] on li at bounding box center [463, 133] width 36 height 36
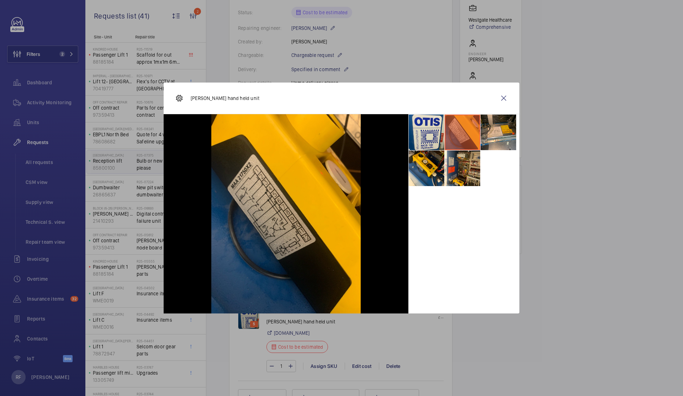
click at [473, 139] on li at bounding box center [463, 133] width 36 height 36
click at [494, 136] on li at bounding box center [499, 133] width 36 height 36
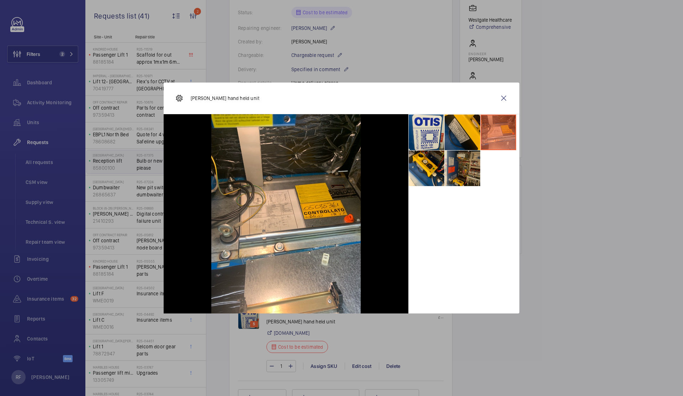
click at [466, 175] on li at bounding box center [463, 168] width 36 height 36
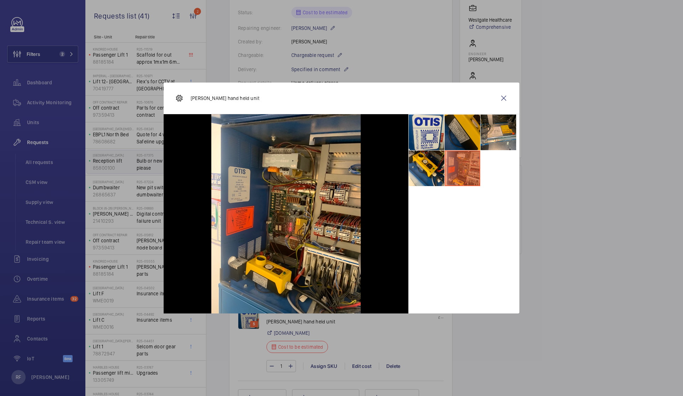
click at [462, 143] on li at bounding box center [463, 133] width 36 height 36
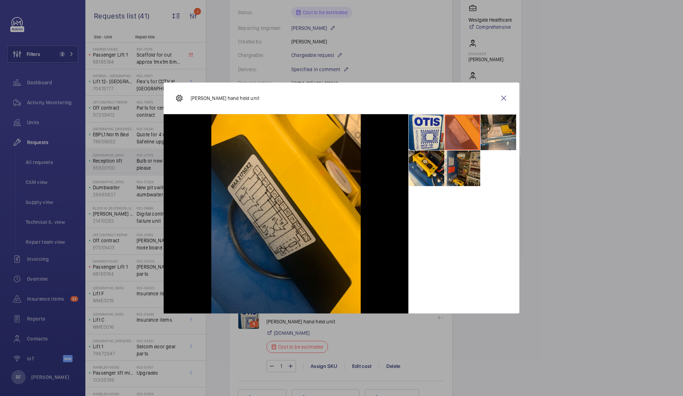
click at [462, 174] on li at bounding box center [463, 168] width 36 height 36
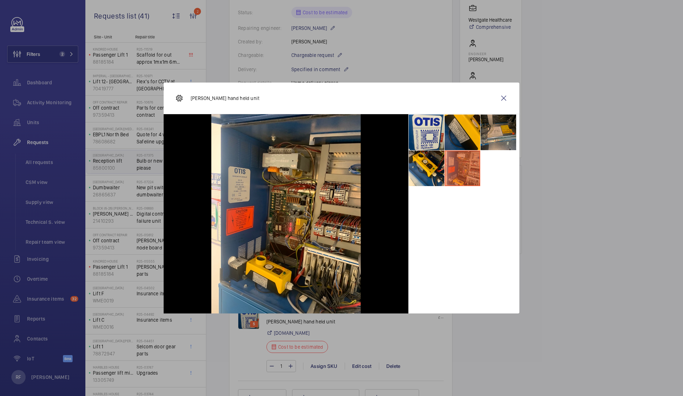
click at [485, 133] on li at bounding box center [499, 133] width 36 height 36
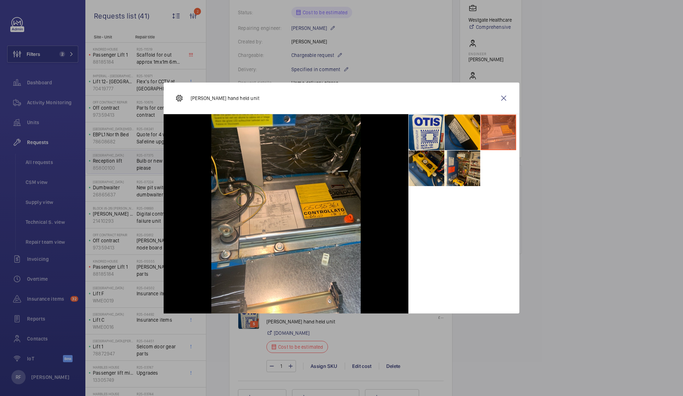
click at [441, 177] on li at bounding box center [427, 168] width 36 height 36
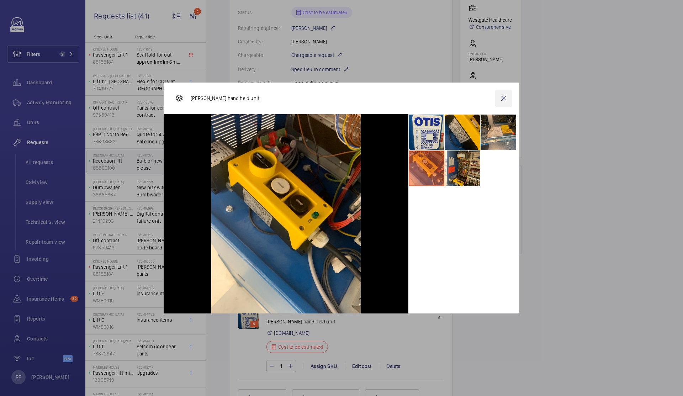
click at [503, 97] on wm-front-icon-button at bounding box center [503, 98] width 17 height 17
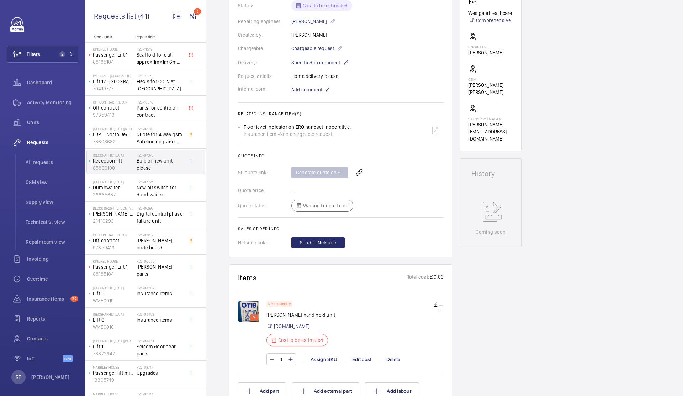
scroll to position [134, 0]
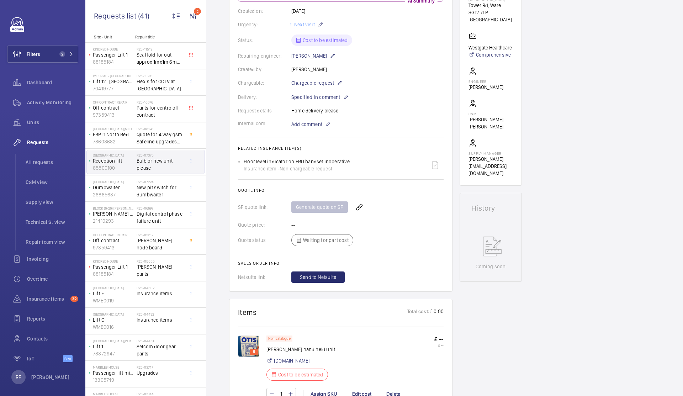
drag, startPoint x: 244, startPoint y: 162, endPoint x: 355, endPoint y: 159, distance: 111.7
click at [355, 159] on div "Floor level indicator on ERO handset inoperative. Insurance item - Non chargeab…" at bounding box center [344, 165] width 200 height 17
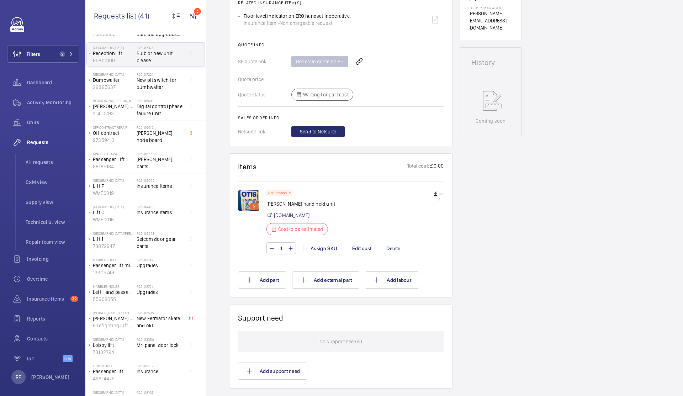
scroll to position [331, 0]
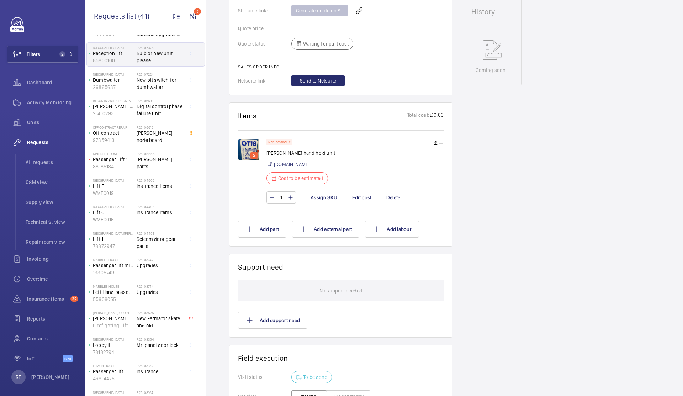
click at [252, 150] on img at bounding box center [248, 149] width 21 height 21
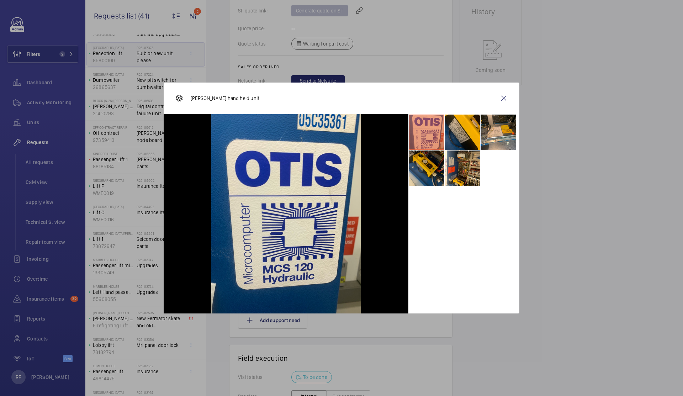
click at [432, 168] on li at bounding box center [427, 168] width 36 height 36
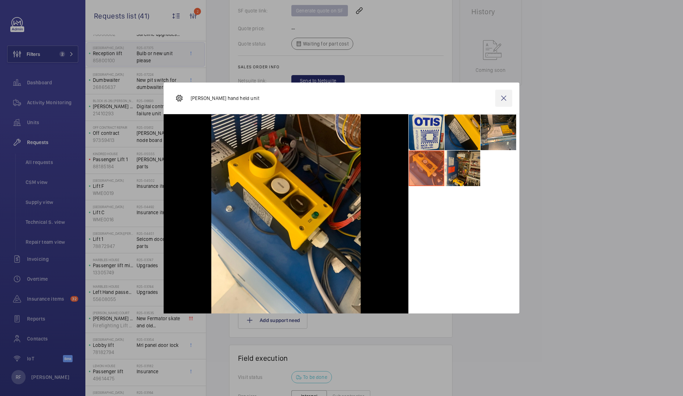
click at [507, 99] on wm-front-icon-button at bounding box center [503, 98] width 17 height 17
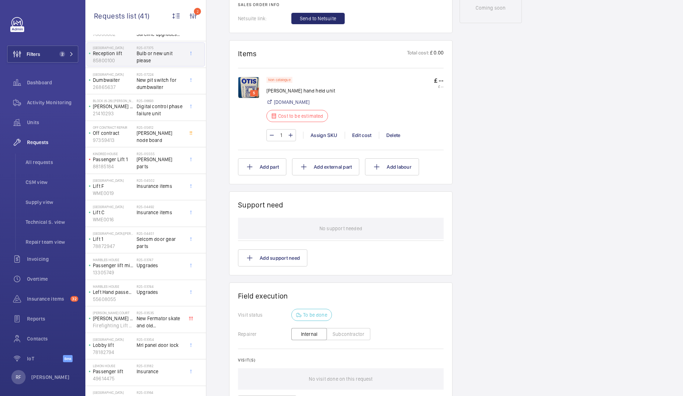
scroll to position [389, 0]
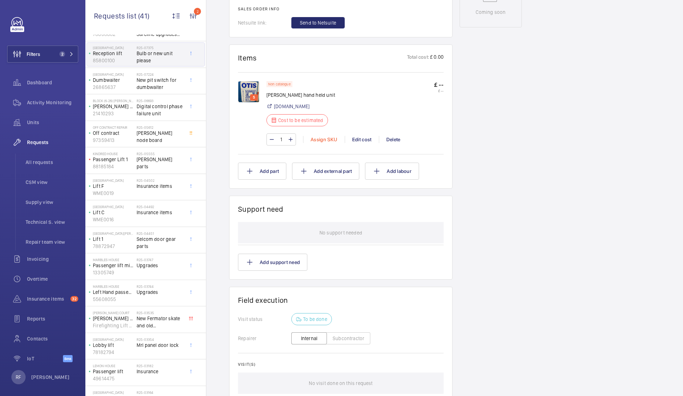
click at [323, 141] on div "Assign SKU" at bounding box center [324, 139] width 42 height 7
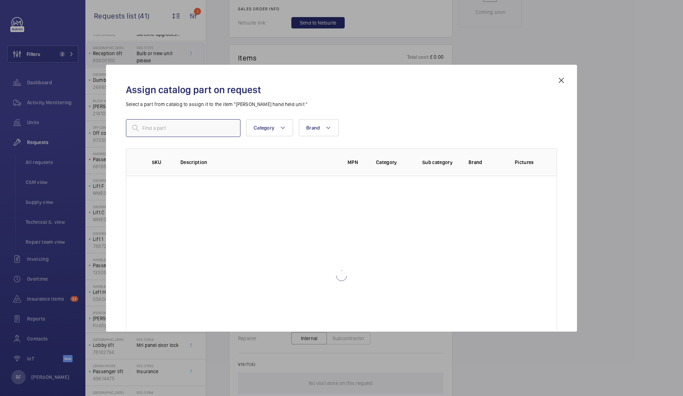
click at [177, 128] on input "text" at bounding box center [183, 128] width 115 height 18
type input "MAA21750X2"
click at [562, 83] on mat-icon at bounding box center [561, 80] width 9 height 9
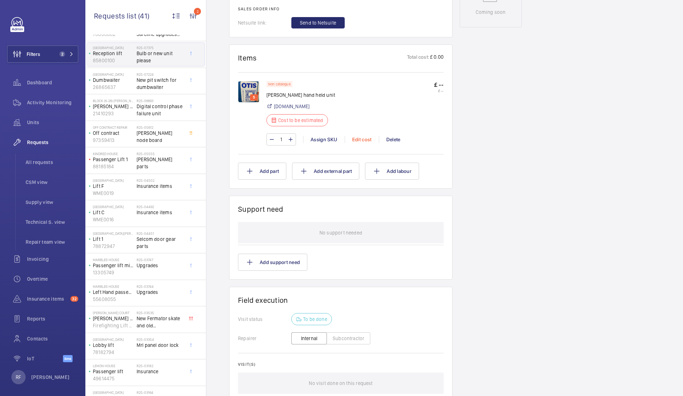
click at [357, 141] on div "Edit cost" at bounding box center [362, 139] width 34 height 7
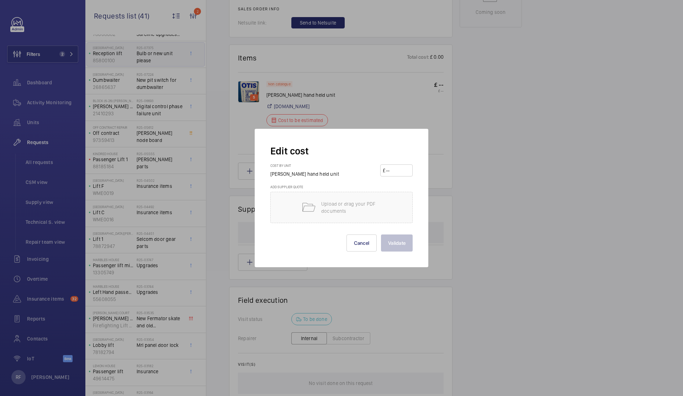
click at [390, 174] on input "number" at bounding box center [397, 170] width 25 height 11
click at [390, 171] on input "number" at bounding box center [397, 170] width 25 height 11
click at [391, 170] on input "number" at bounding box center [397, 170] width 25 height 11
click at [395, 171] on input "number" at bounding box center [397, 170] width 25 height 11
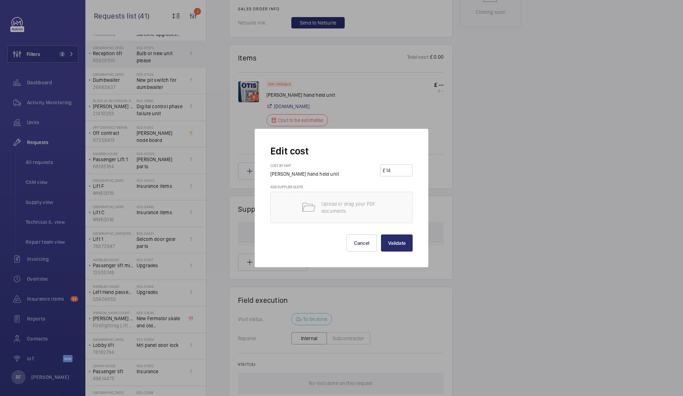
type input "1"
type input "250"
click at [408, 248] on button "Validate" at bounding box center [397, 242] width 32 height 17
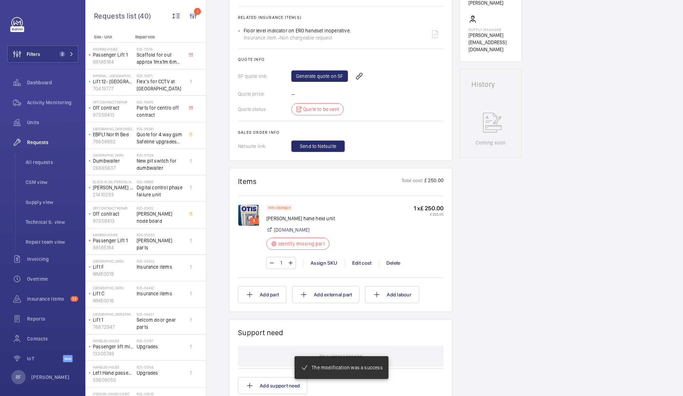
scroll to position [260, 0]
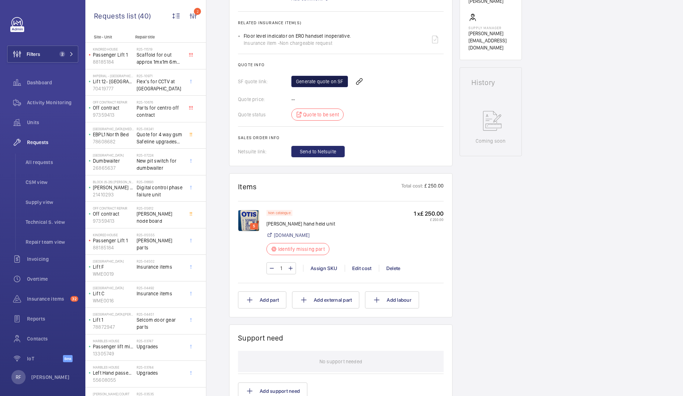
click at [328, 82] on link "Generate quote on SF" at bounding box center [319, 81] width 57 height 11
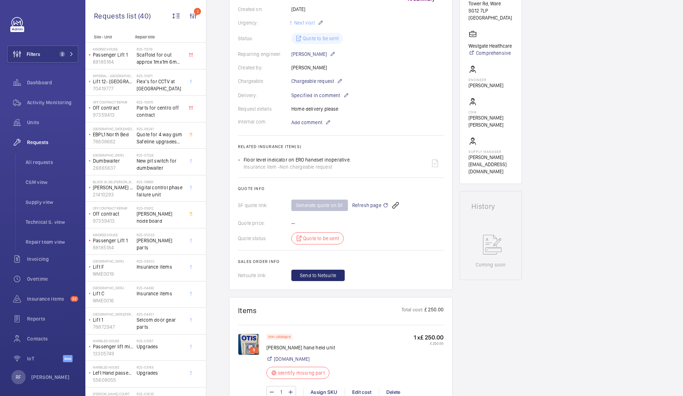
scroll to position [100, 0]
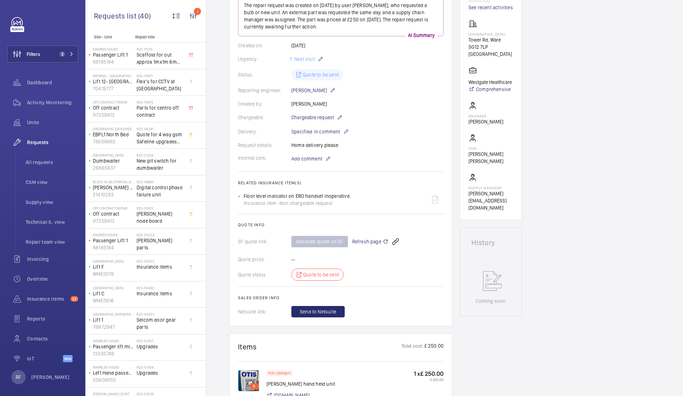
click at [384, 243] on mat-icon at bounding box center [386, 241] width 6 height 9
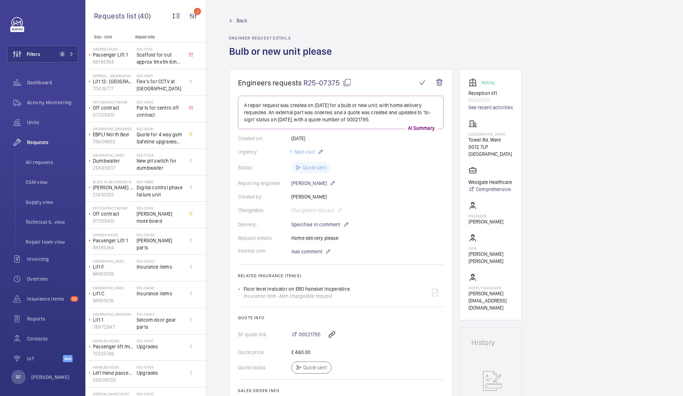
click at [347, 82] on mat-icon at bounding box center [347, 82] width 9 height 9
type textarea "R25-07375"
click at [145, 166] on span "New pit switch for dumbwaiter" at bounding box center [160, 164] width 47 height 14
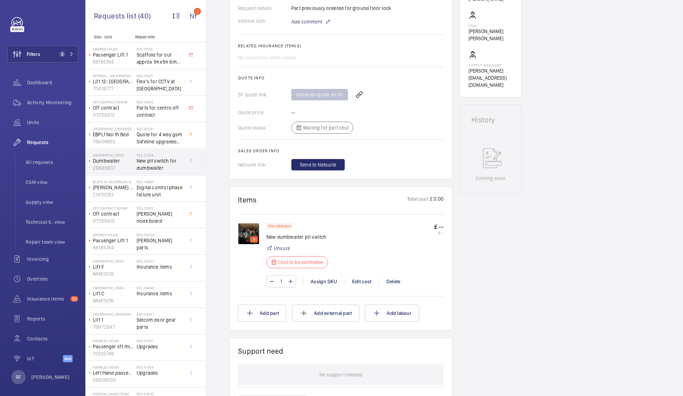
scroll to position [259, 0]
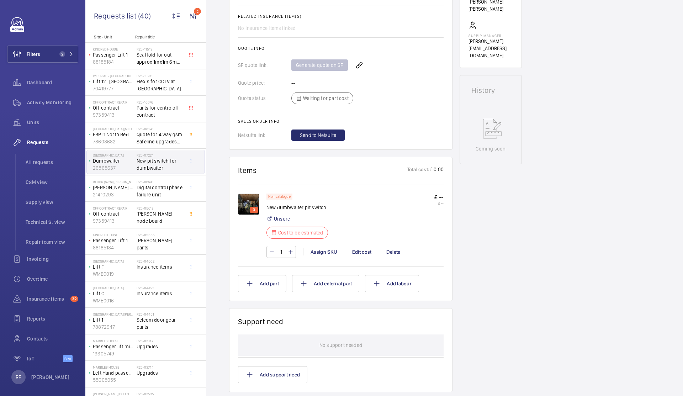
click at [248, 206] on img at bounding box center [248, 204] width 21 height 21
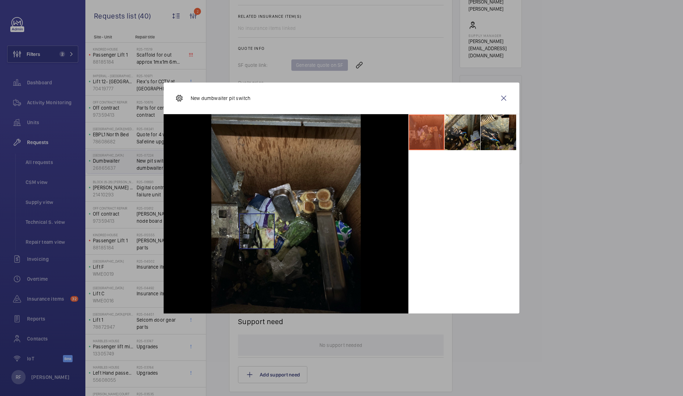
click at [256, 231] on img at bounding box center [285, 213] width 149 height 199
click at [470, 128] on li at bounding box center [463, 133] width 36 height 36
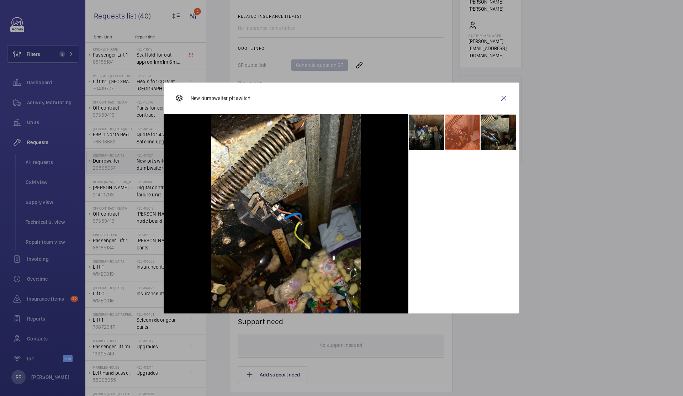
click at [486, 132] on li at bounding box center [499, 133] width 36 height 36
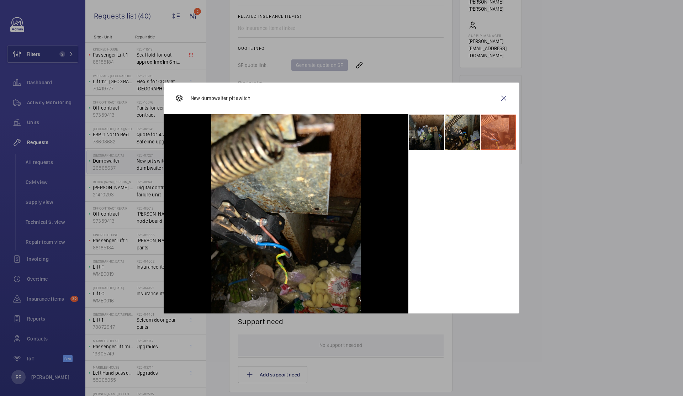
click at [466, 131] on li at bounding box center [463, 133] width 36 height 36
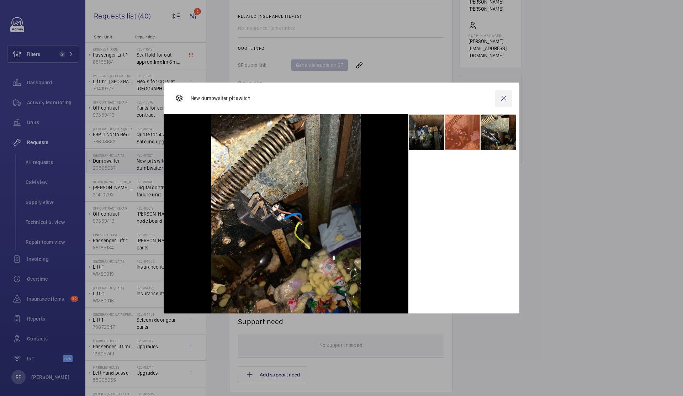
click at [503, 97] on wm-front-icon-button at bounding box center [503, 98] width 17 height 17
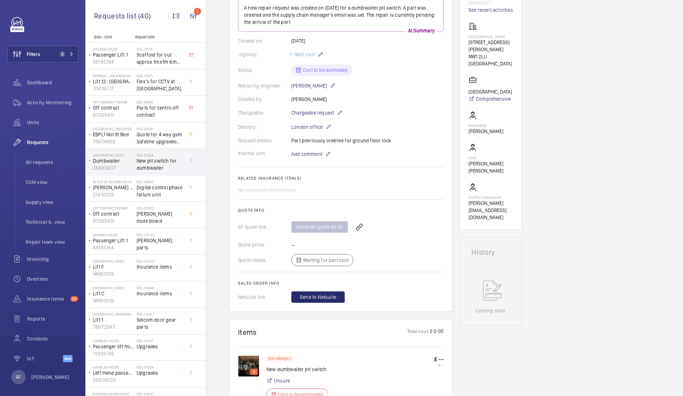
scroll to position [261, 0]
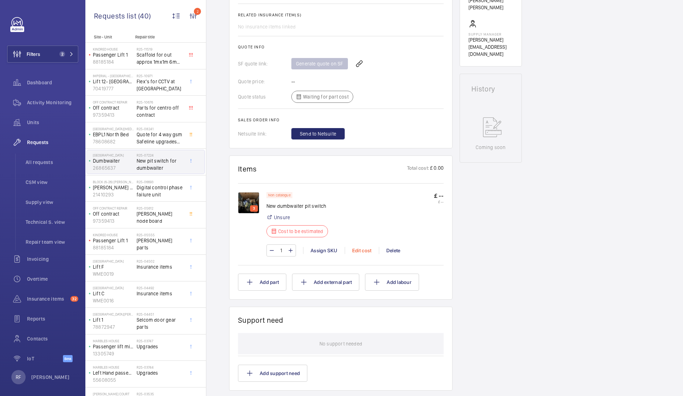
click at [357, 253] on div "Edit cost" at bounding box center [362, 250] width 34 height 7
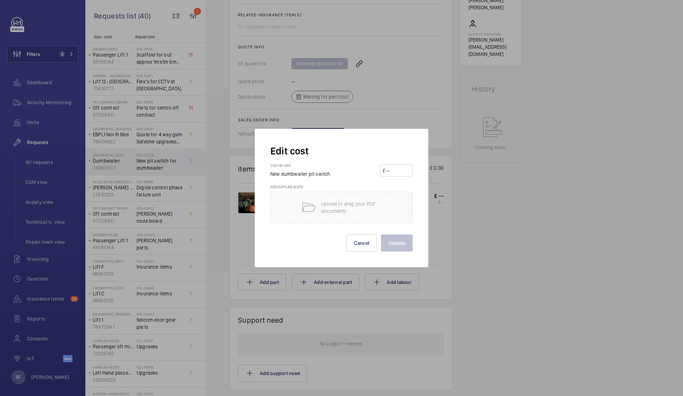
click at [393, 169] on input "number" at bounding box center [397, 170] width 25 height 11
type input "175"
click at [405, 249] on button "Validate" at bounding box center [397, 242] width 32 height 17
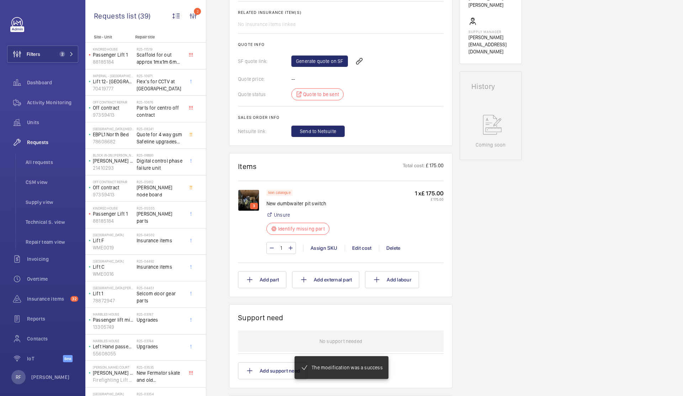
scroll to position [261, 0]
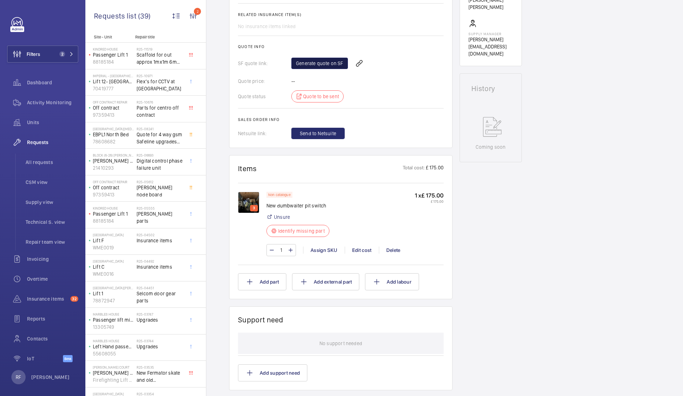
click at [317, 64] on link "Generate quote on SF" at bounding box center [319, 63] width 57 height 11
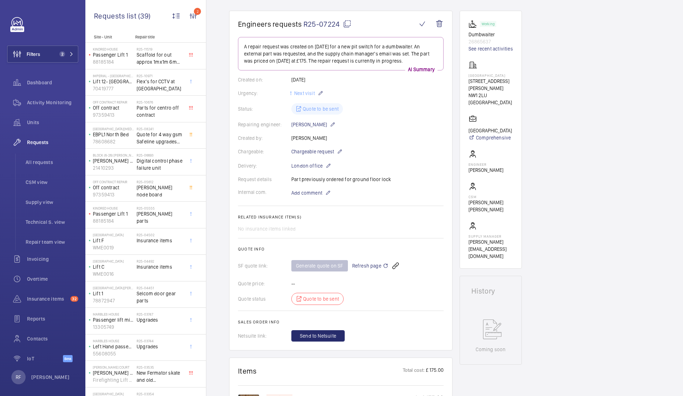
scroll to position [60, 0]
click at [366, 267] on span "Refresh page" at bounding box center [370, 264] width 36 height 9
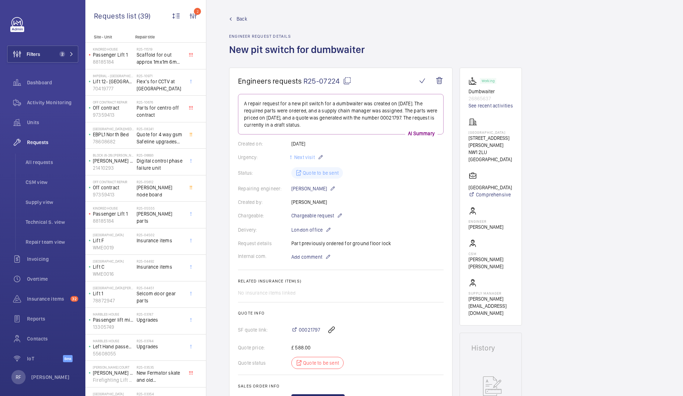
scroll to position [0, 0]
